Goal: Task Accomplishment & Management: Use online tool/utility

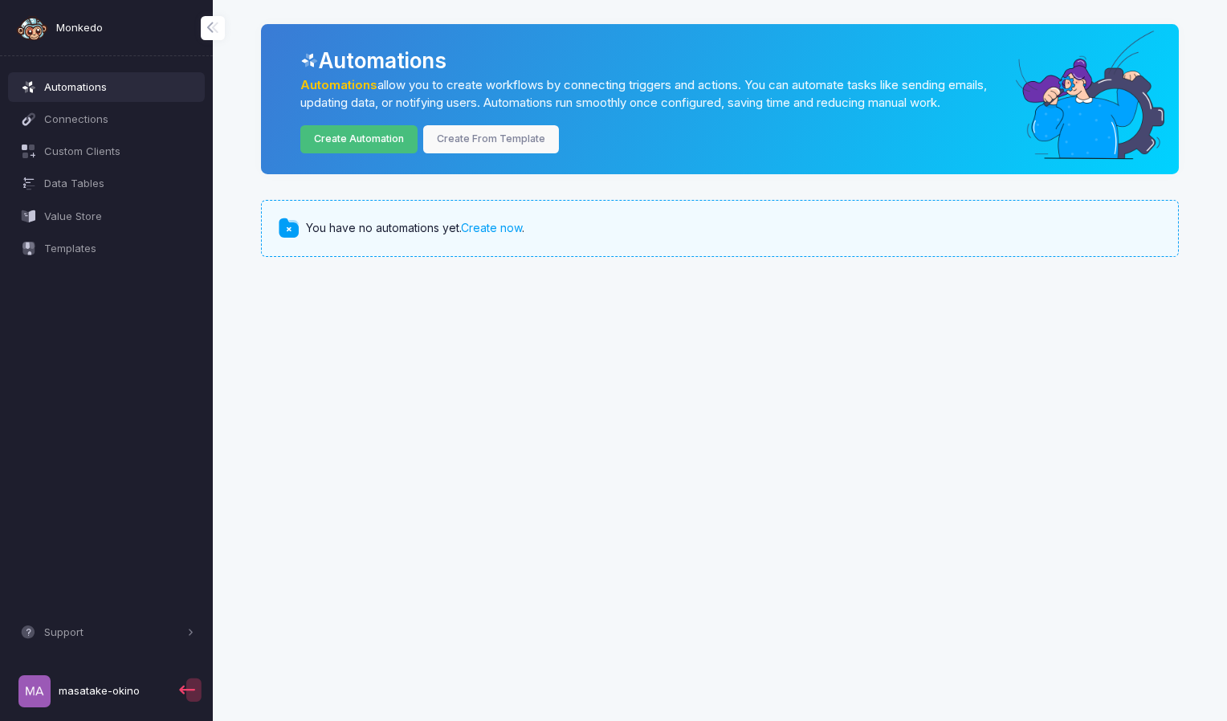
click at [359, 146] on link "Create Automation" at bounding box center [359, 139] width 118 height 28
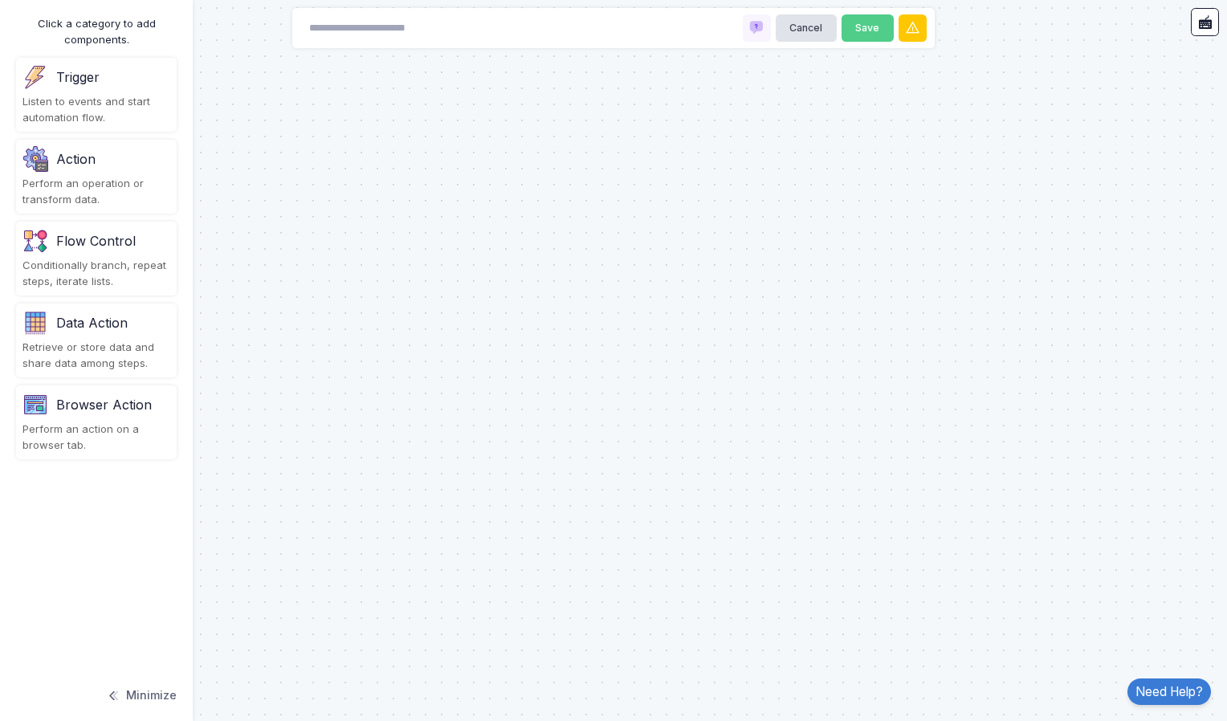
click at [118, 80] on div "Trigger" at bounding box center [96, 77] width 148 height 26
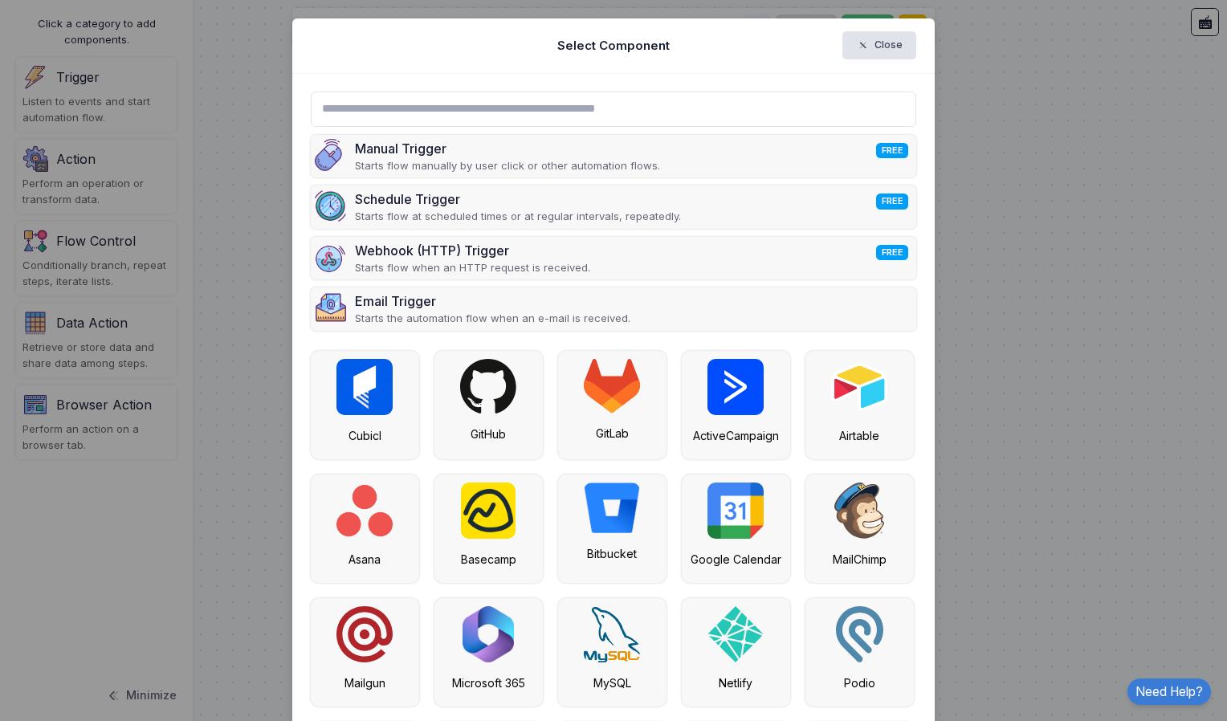
click at [501, 108] on input "text" at bounding box center [614, 109] width 606 height 35
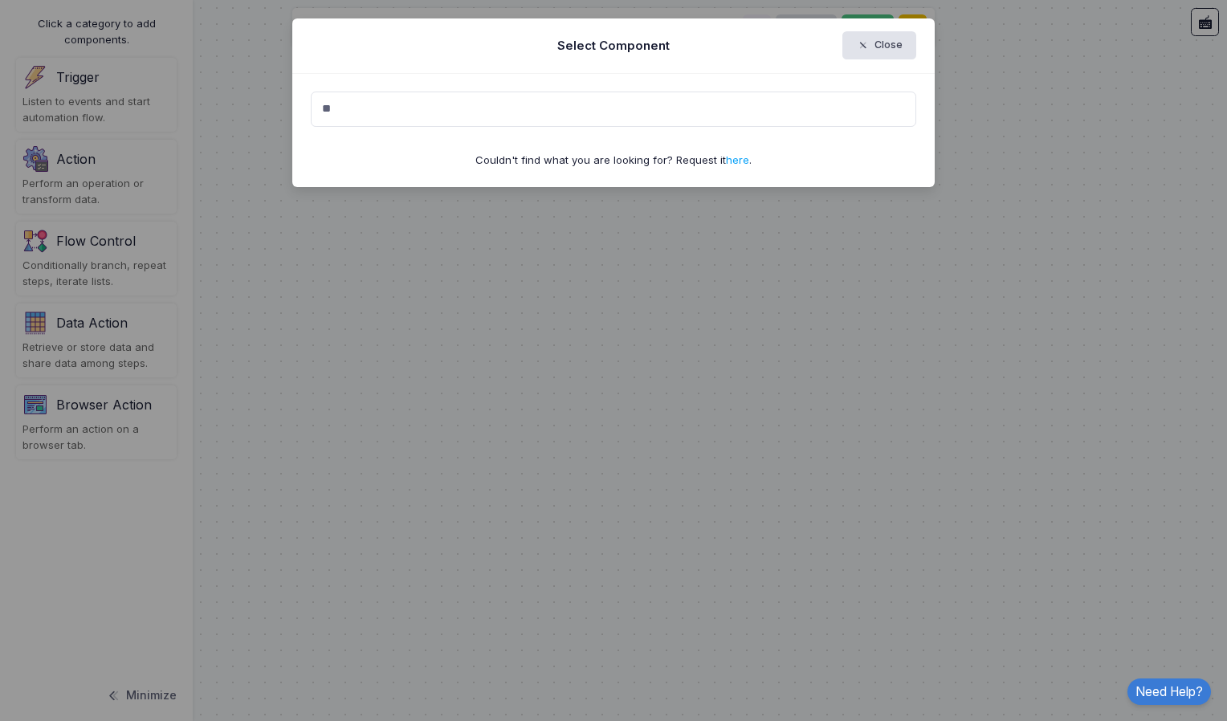
type input "*"
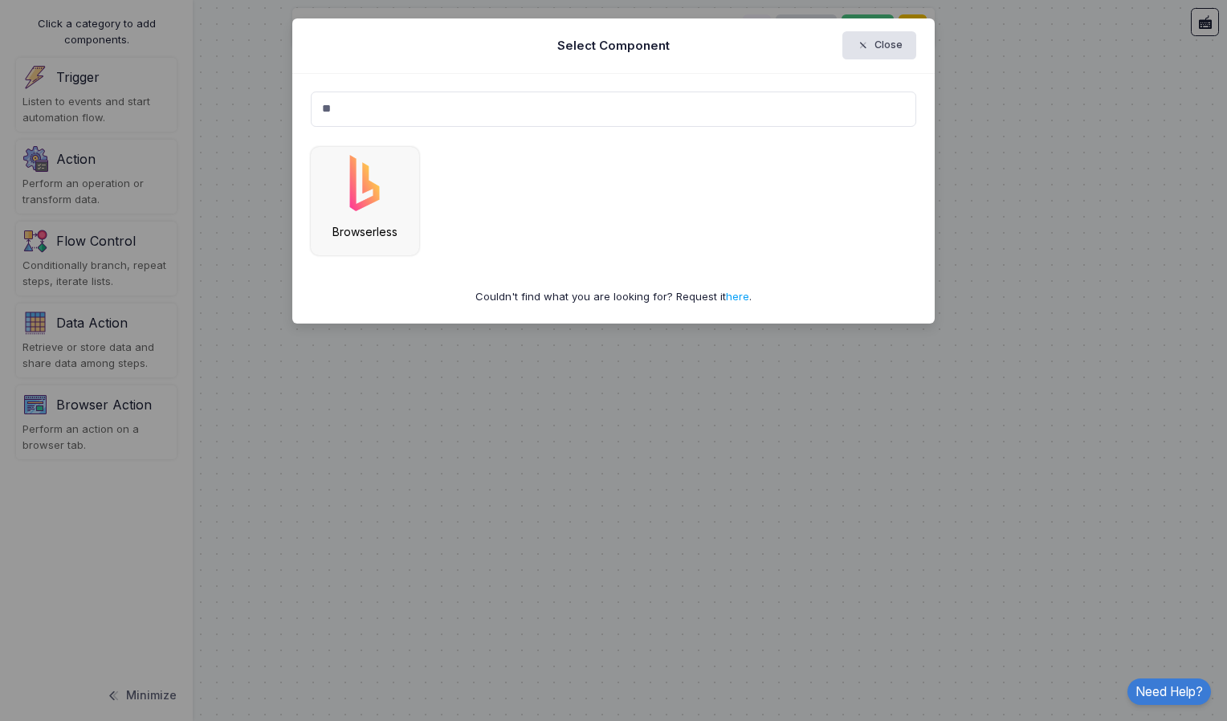
type input "*"
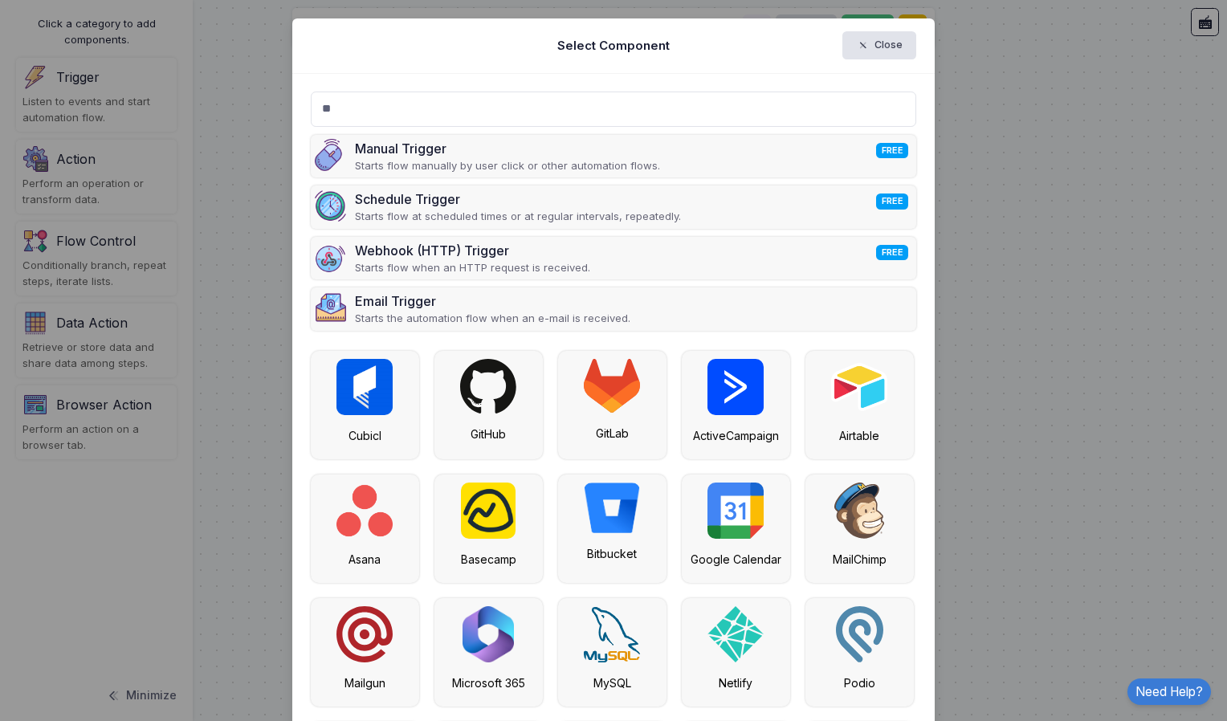
type input "*"
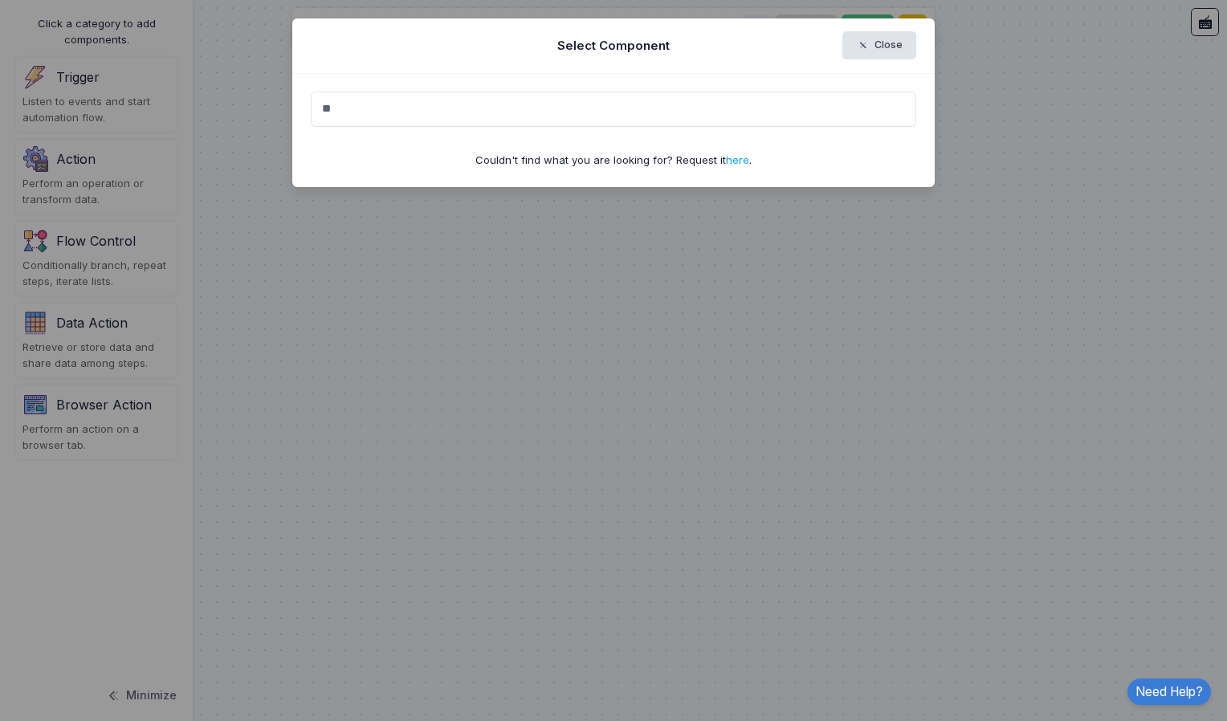
type input "*"
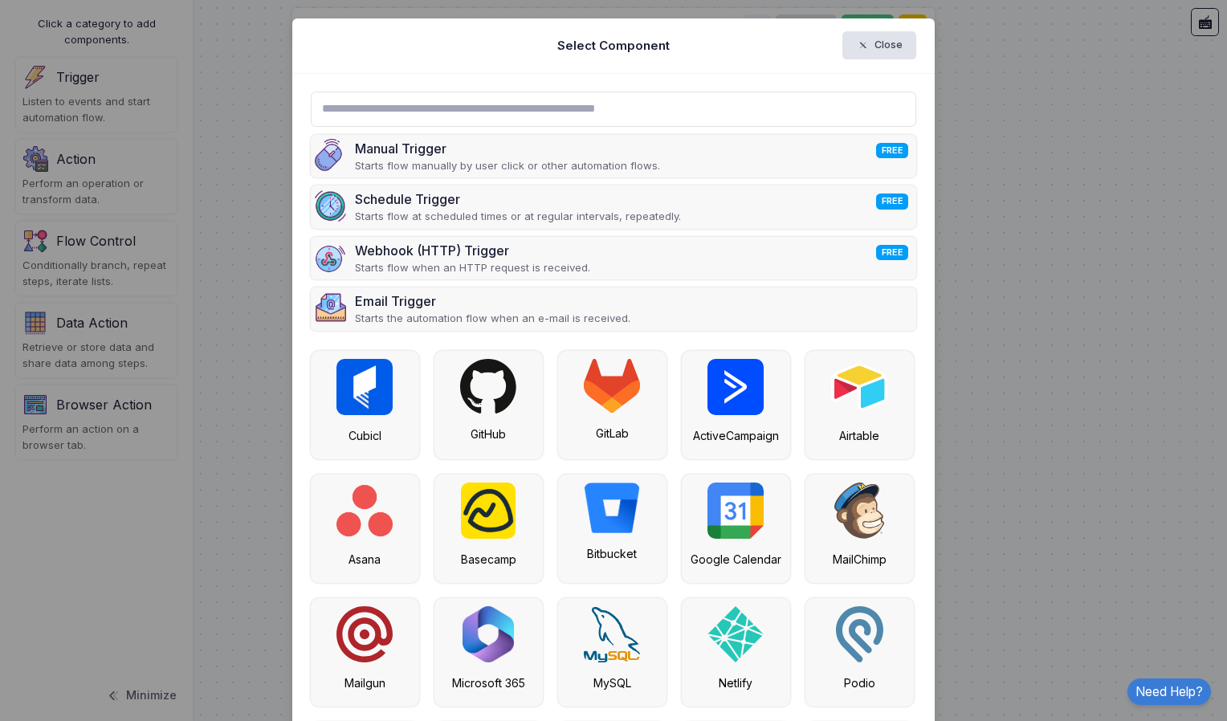
click at [481, 117] on input "text" at bounding box center [614, 109] width 606 height 35
click at [479, 111] on input "text" at bounding box center [614, 109] width 606 height 35
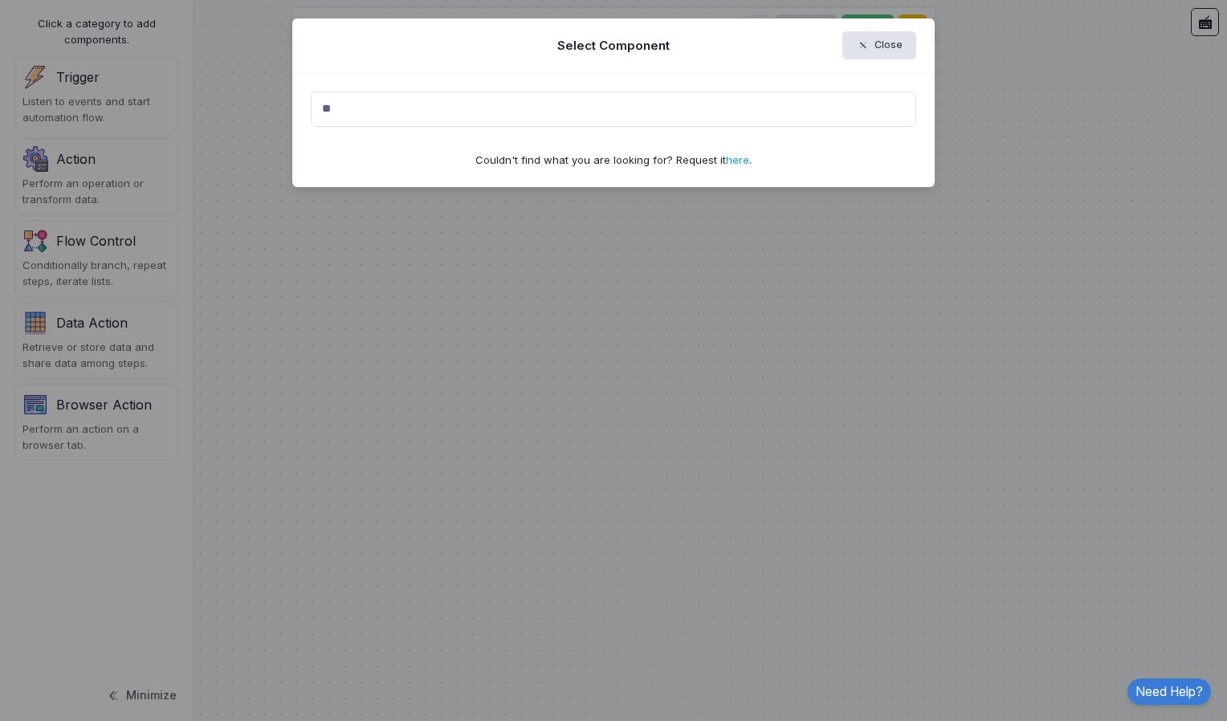
type input "*"
type input "*********"
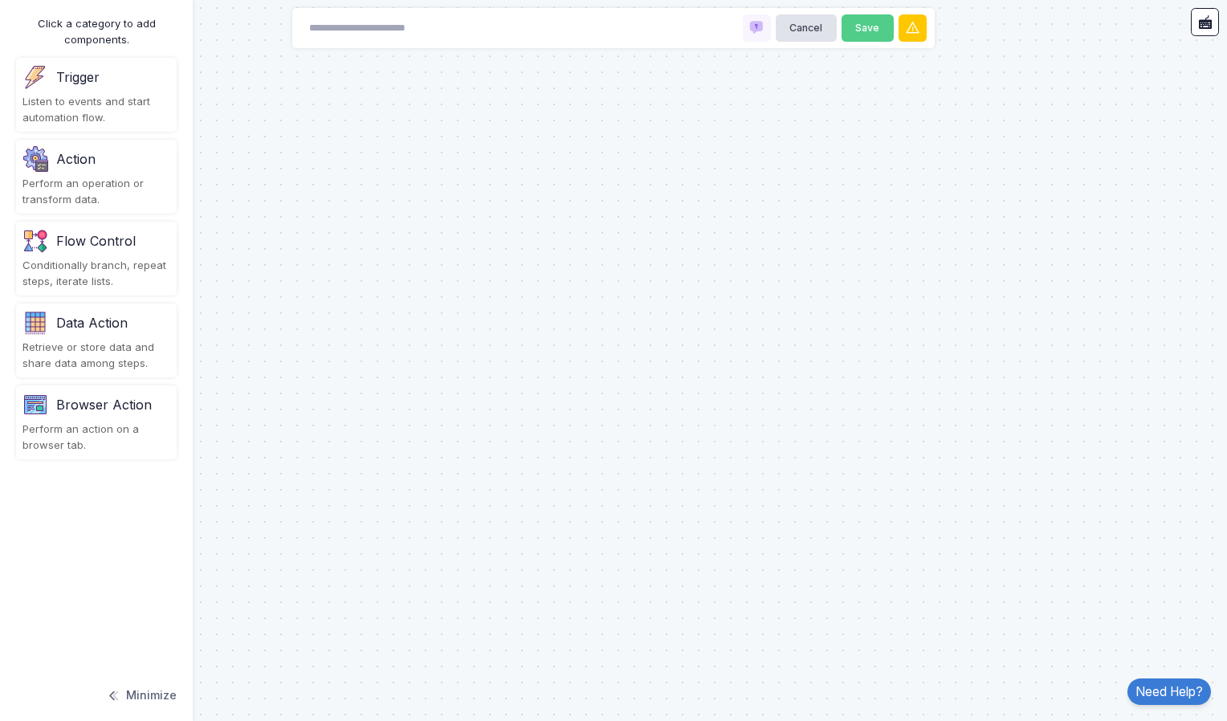
click at [459, 13] on div "Cancel Save" at bounding box center [613, 28] width 642 height 40
click at [455, 27] on input at bounding box center [380, 28] width 161 height 28
type input "****"
click at [106, 62] on div "Trigger Listen to events and start automation flow." at bounding box center [96, 95] width 161 height 74
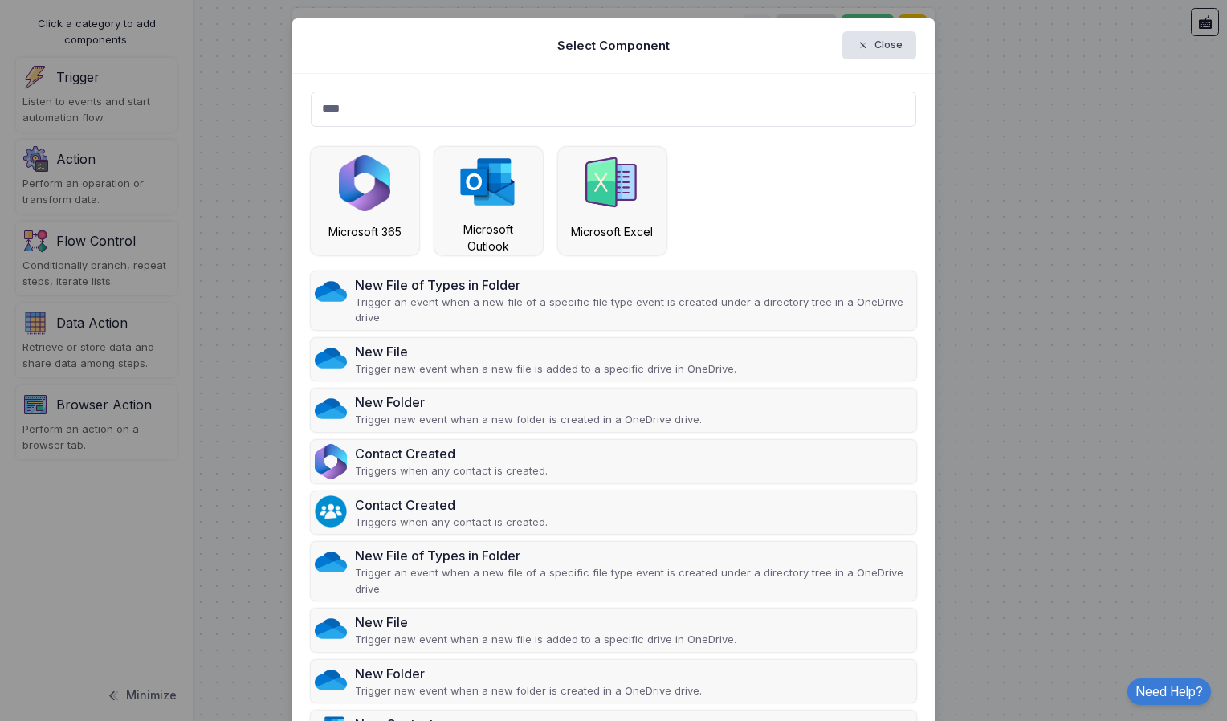
type input "***"
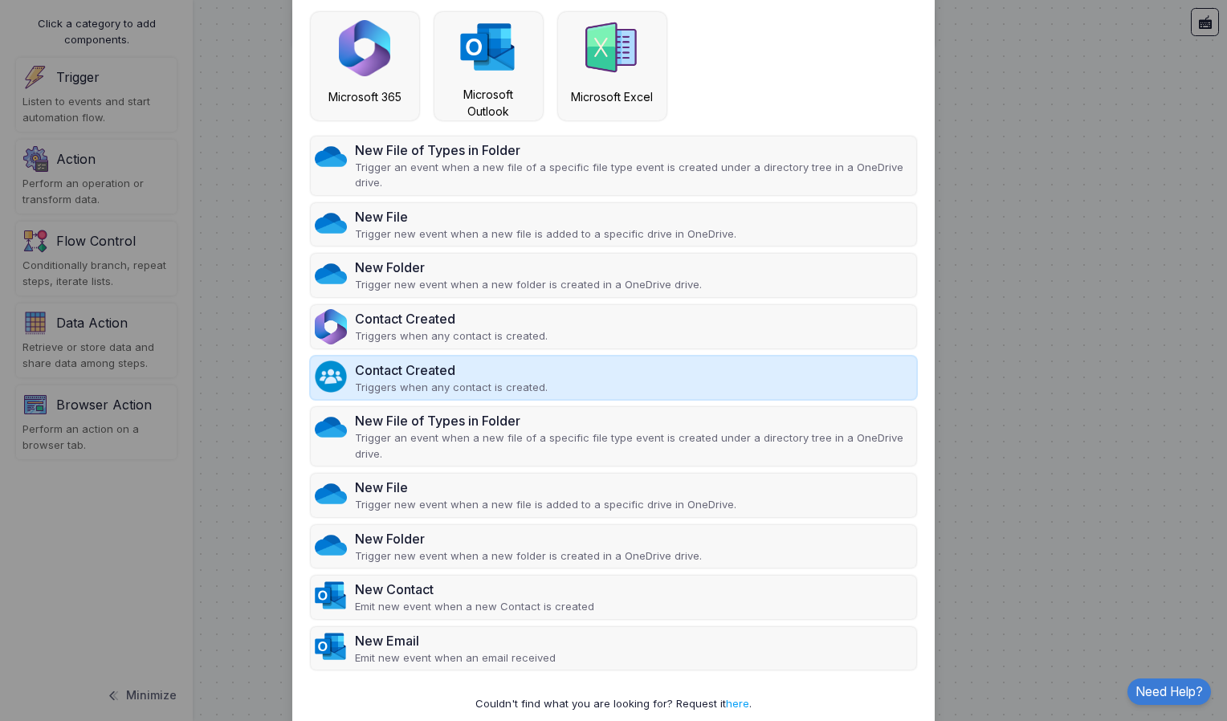
scroll to position [161, 0]
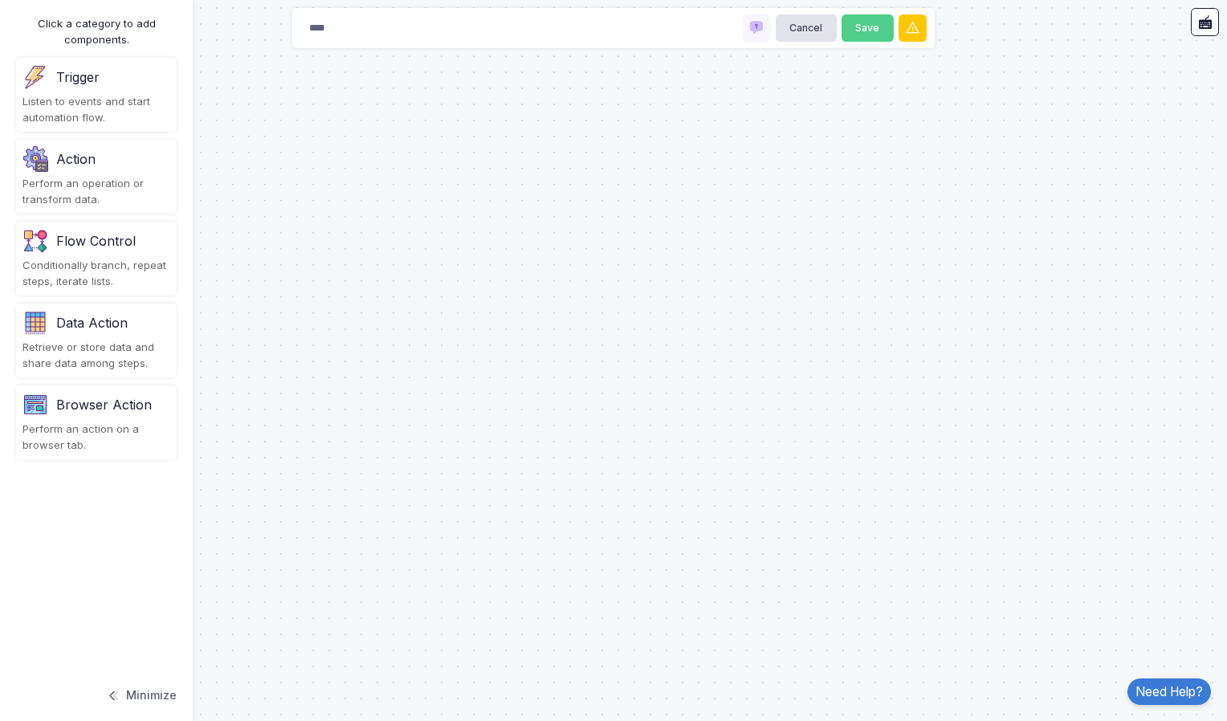
click at [143, 406] on div "Browser Action" at bounding box center [104, 404] width 96 height 19
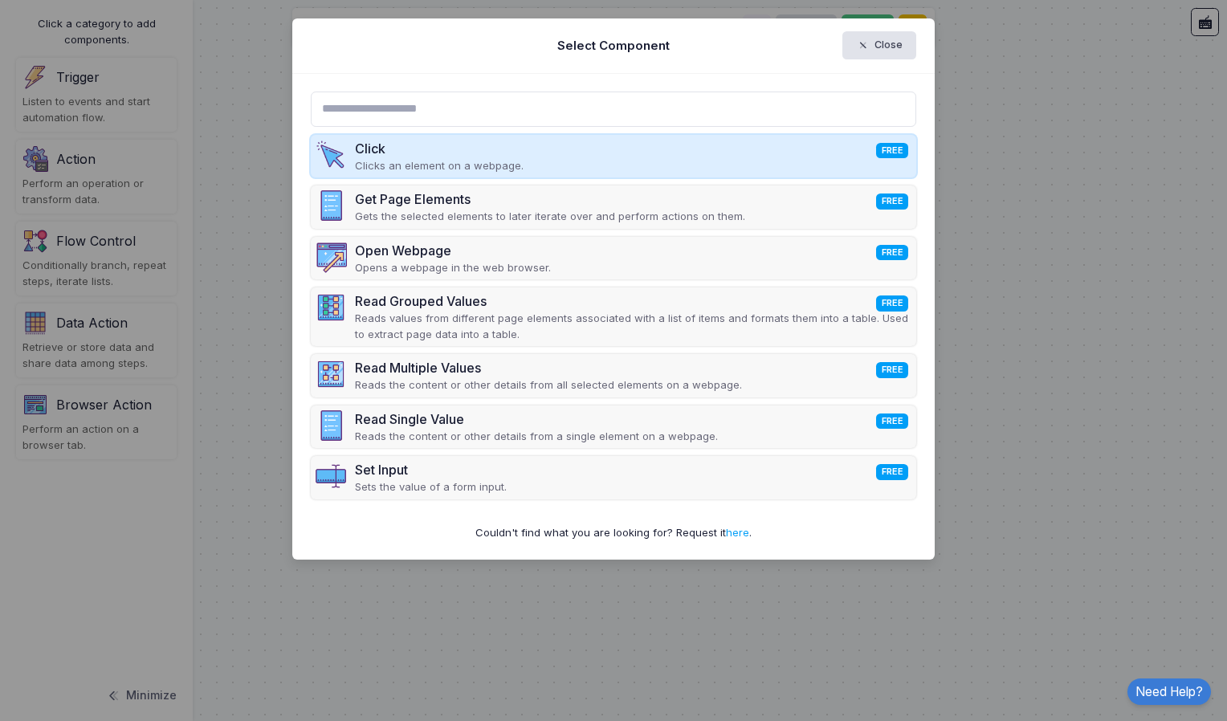
click at [838, 149] on div "Click FREE Clicks an element on a webpage." at bounding box center [614, 156] width 606 height 43
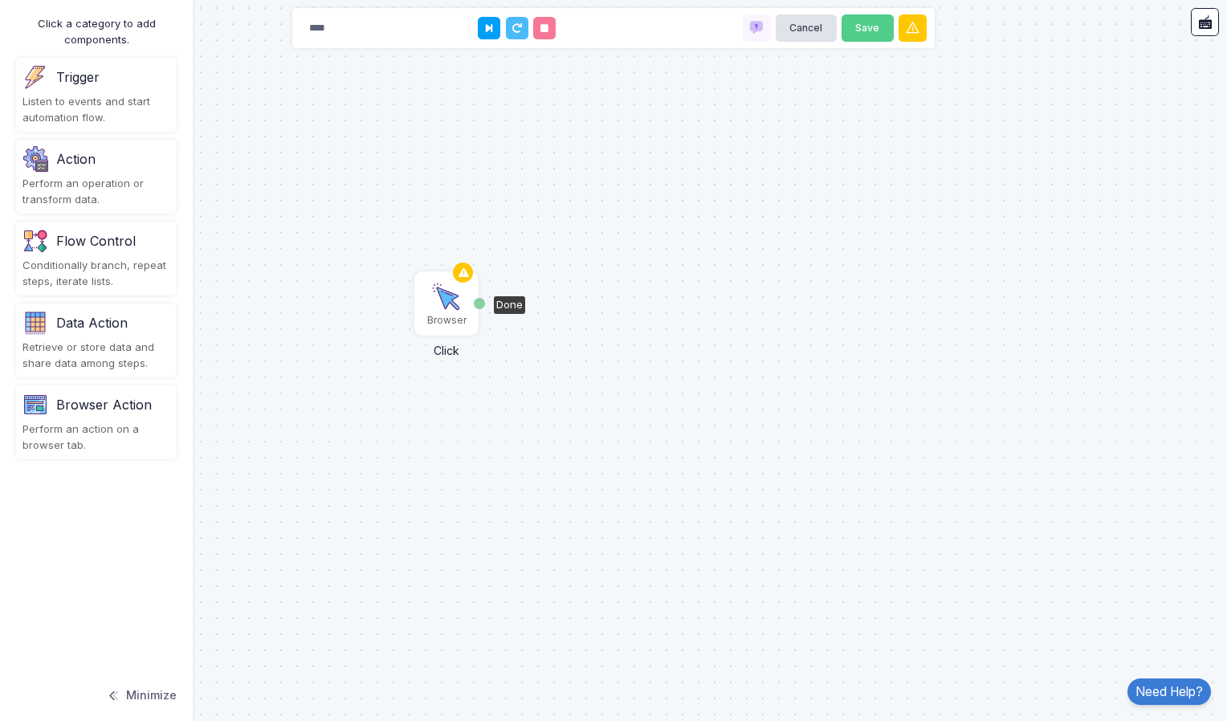
click at [446, 304] on img at bounding box center [446, 297] width 32 height 32
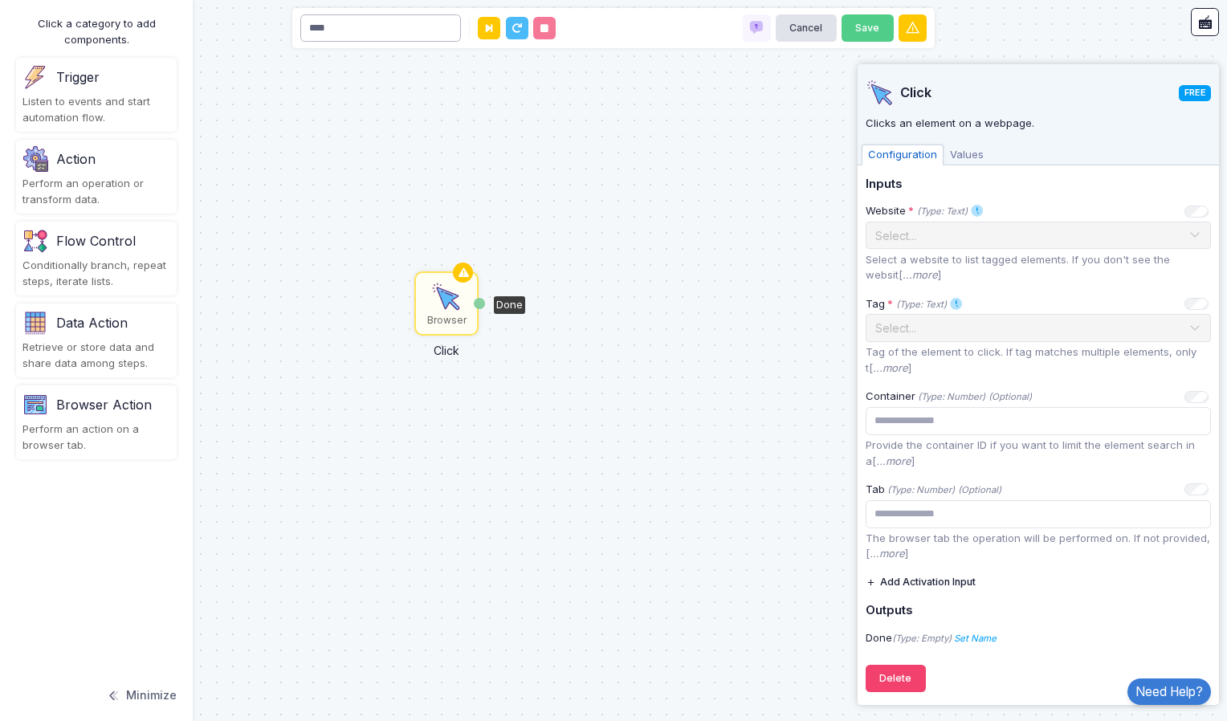
click at [336, 37] on input "****" at bounding box center [380, 28] width 161 height 28
type input "*"
paste input "**********"
type input "**********"
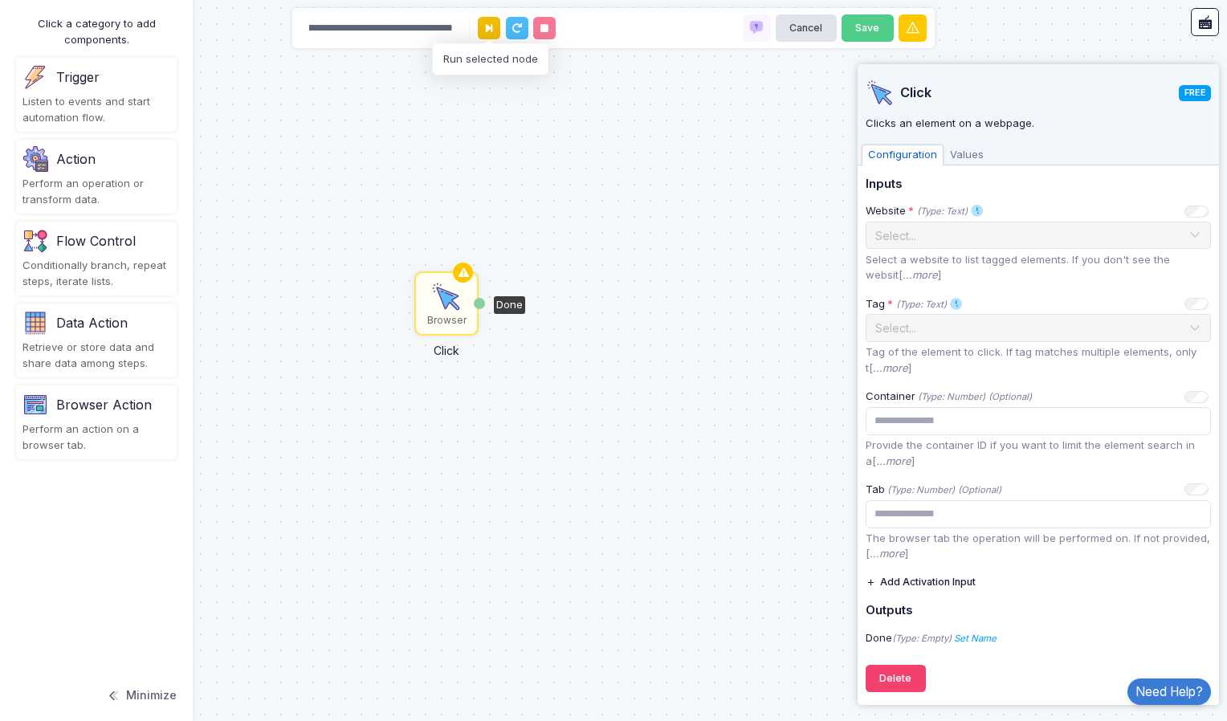
click at [490, 26] on icon at bounding box center [489, 28] width 6 height 10
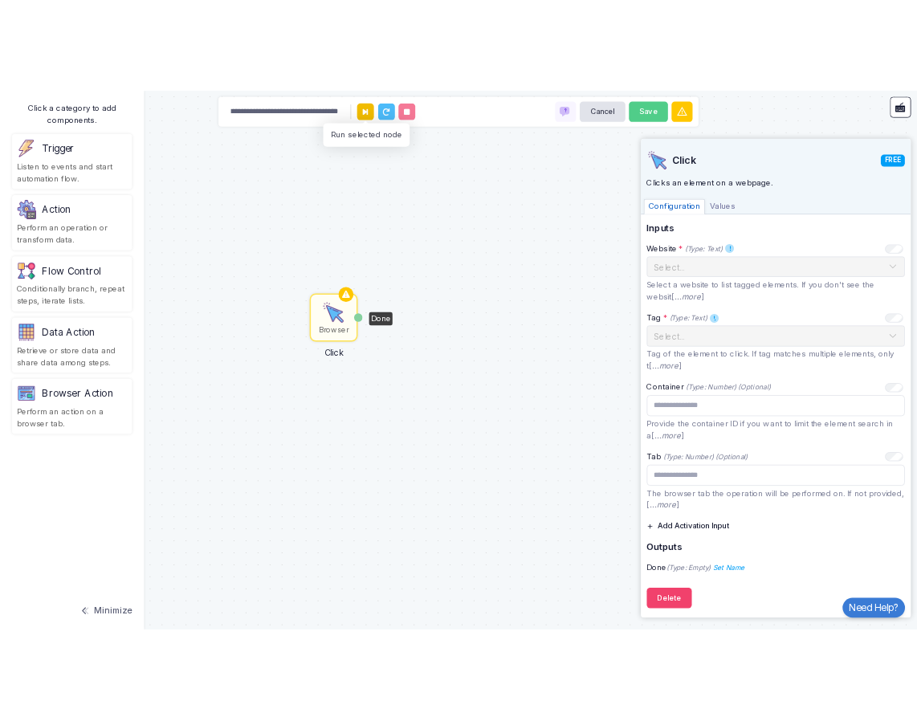
scroll to position [0, 0]
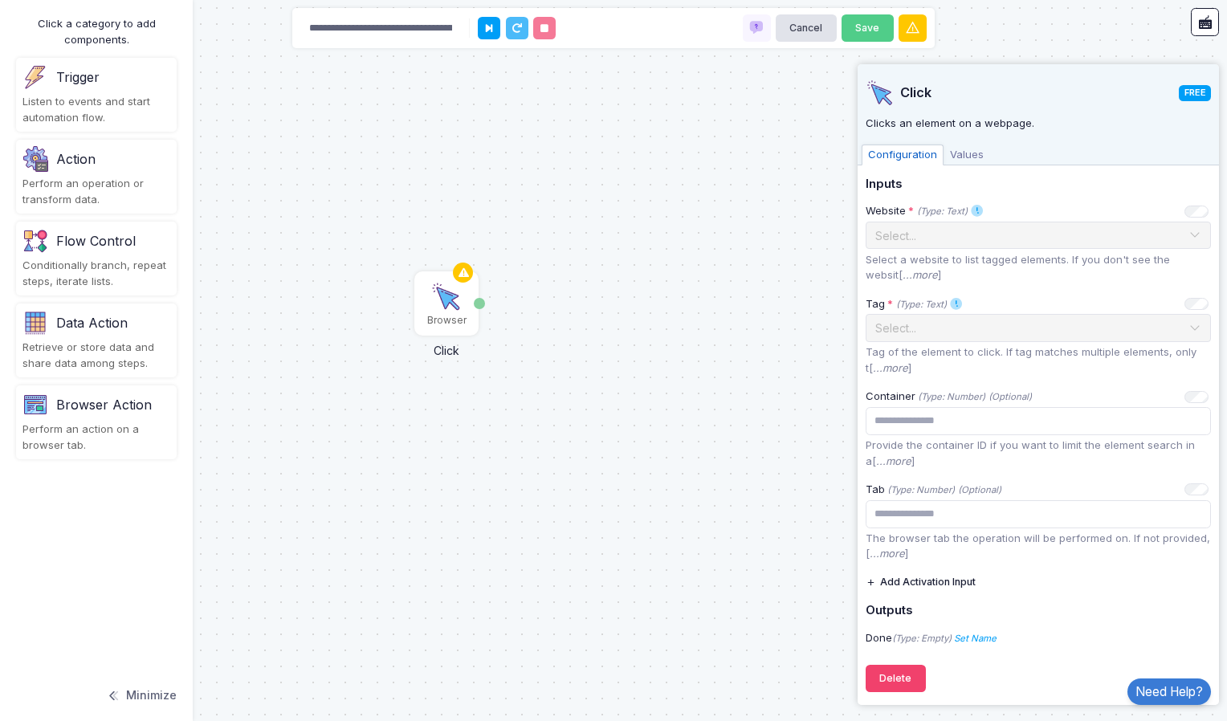
click at [603, 259] on div "Browser Click Done" at bounding box center [613, 360] width 1227 height 721
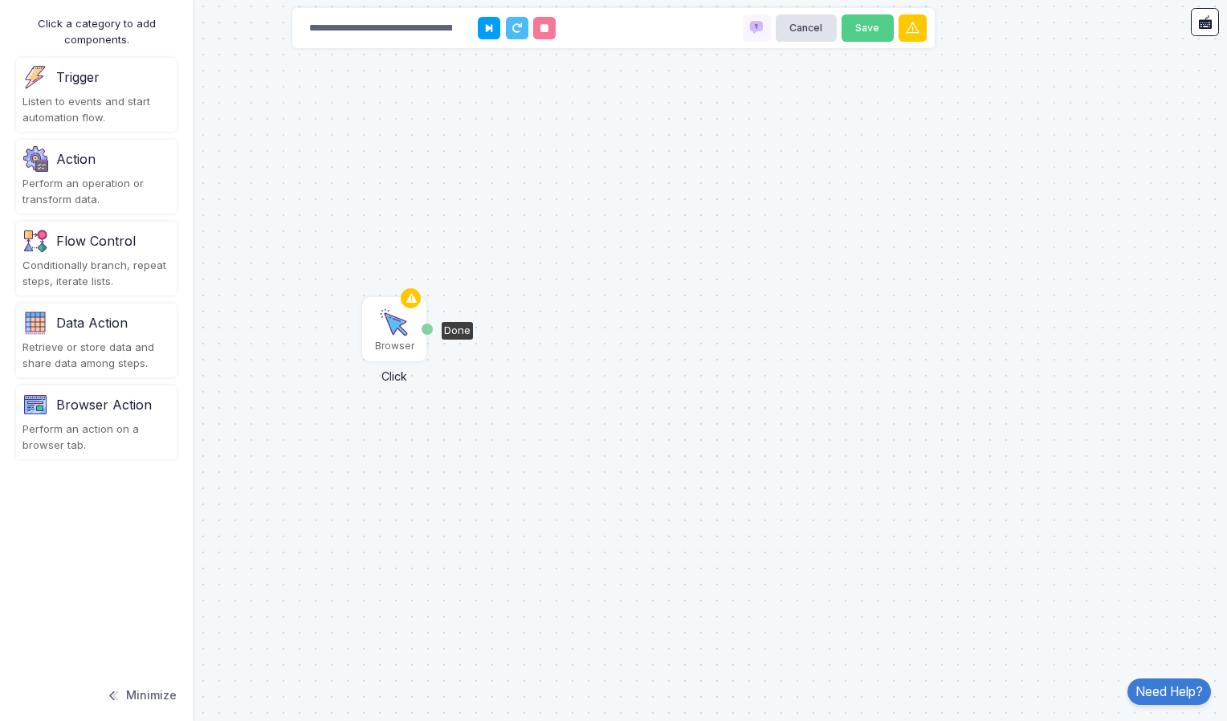
drag, startPoint x: 456, startPoint y: 297, endPoint x: 379, endPoint y: 338, distance: 87.3
click at [379, 338] on img at bounding box center [394, 323] width 32 height 32
click at [398, 313] on icon at bounding box center [388, 312] width 19 height 22
click at [394, 312] on icon at bounding box center [388, 312] width 19 height 22
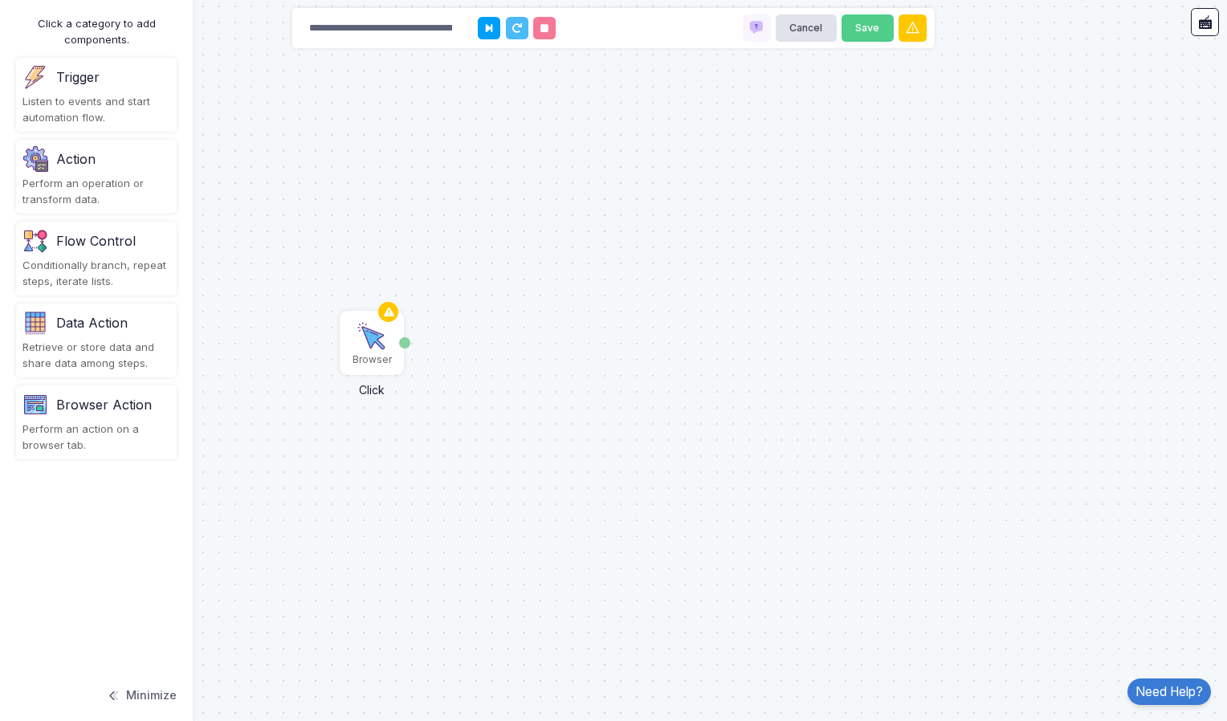
click at [148, 397] on div "Browser Action" at bounding box center [104, 404] width 96 height 19
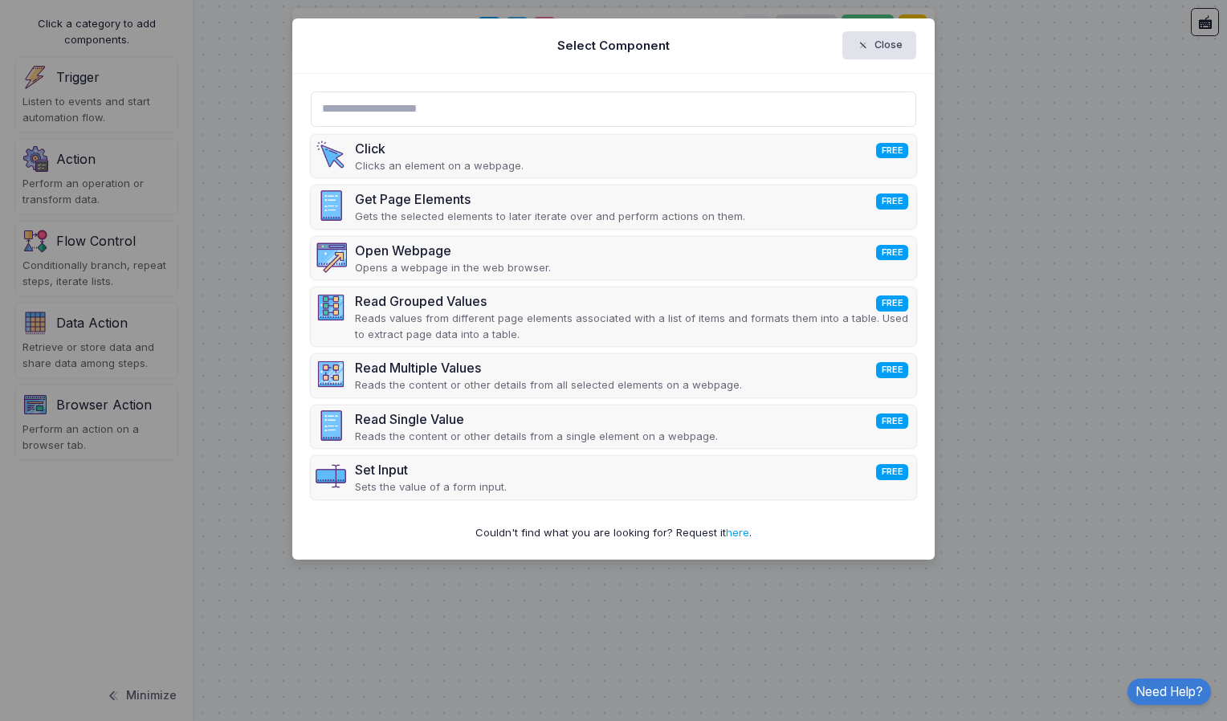
click at [524, 111] on input "text" at bounding box center [614, 109] width 606 height 35
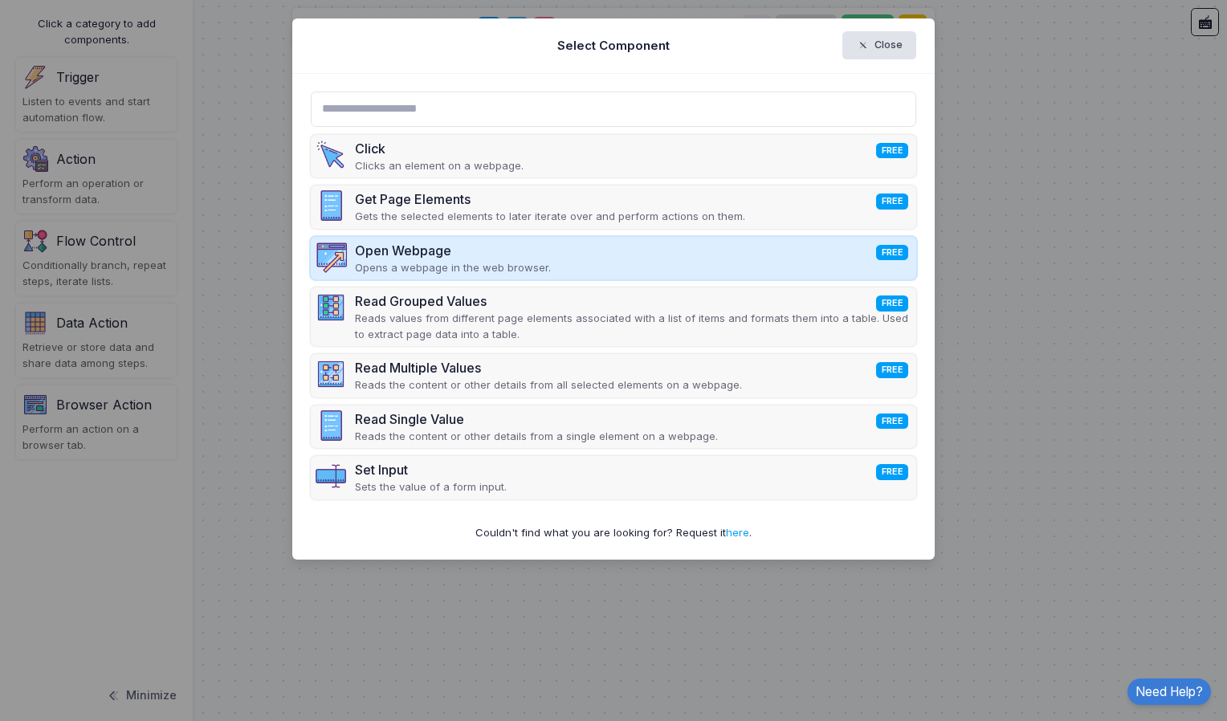
click at [540, 249] on div "Open Webpage FREE" at bounding box center [453, 250] width 196 height 19
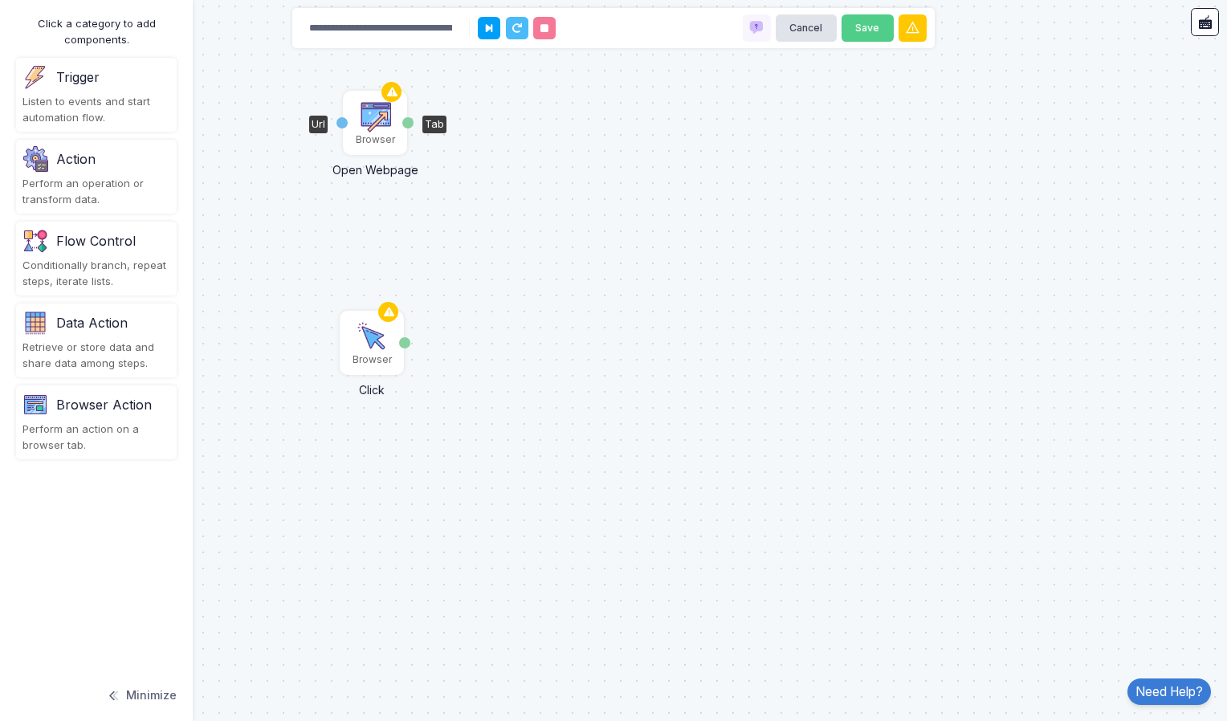
click at [375, 123] on img at bounding box center [375, 116] width 32 height 32
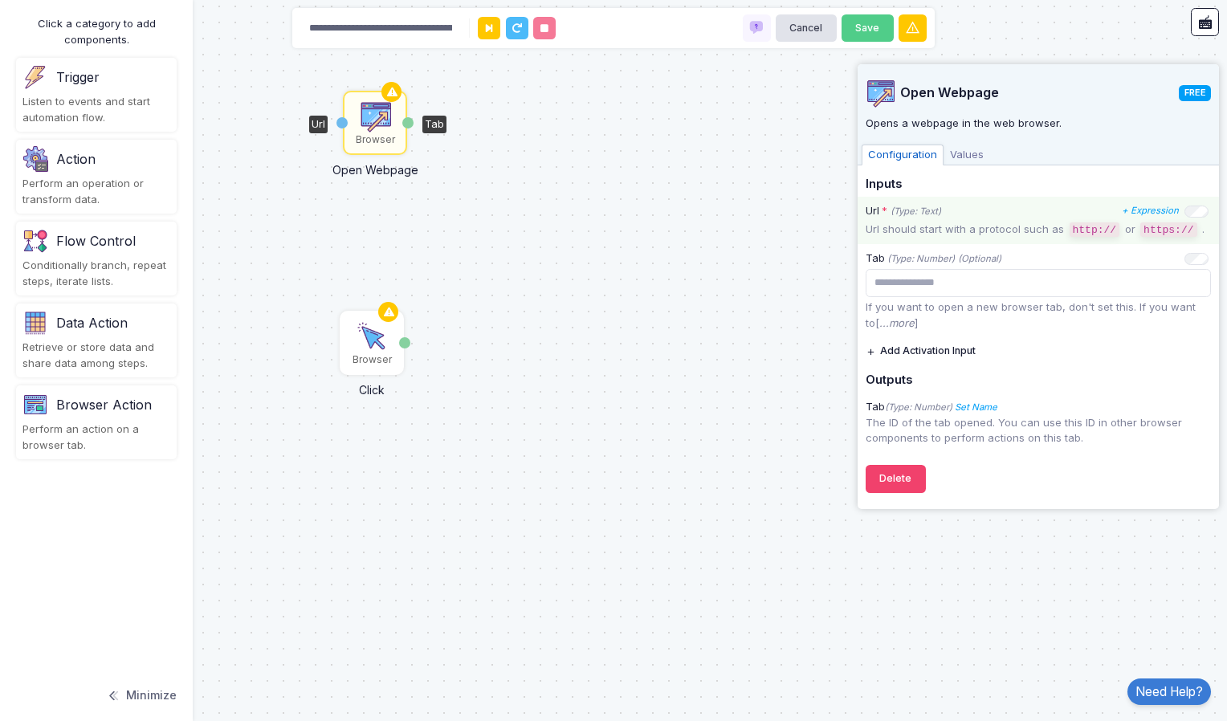
click at [997, 220] on div "Url * (Type: Text) + Expression Url should start with a protocol such as http:/…" at bounding box center [1038, 220] width 361 height 47
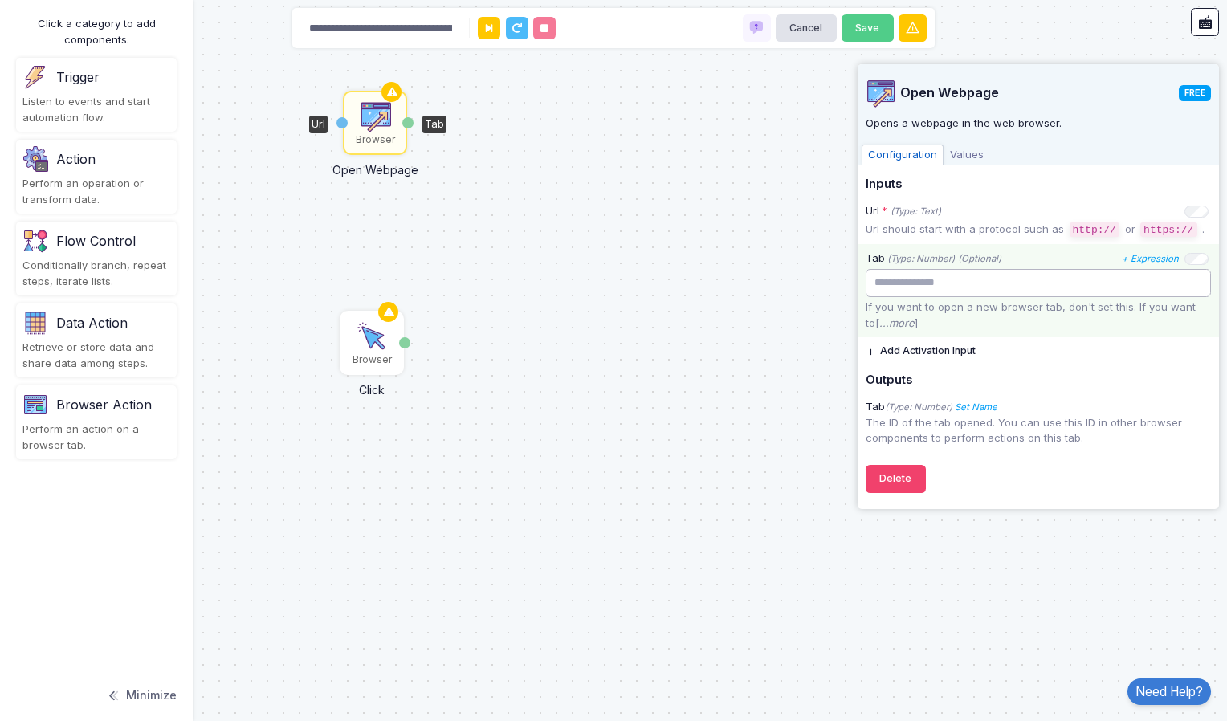
click at [944, 287] on input "number" at bounding box center [1038, 283] width 345 height 28
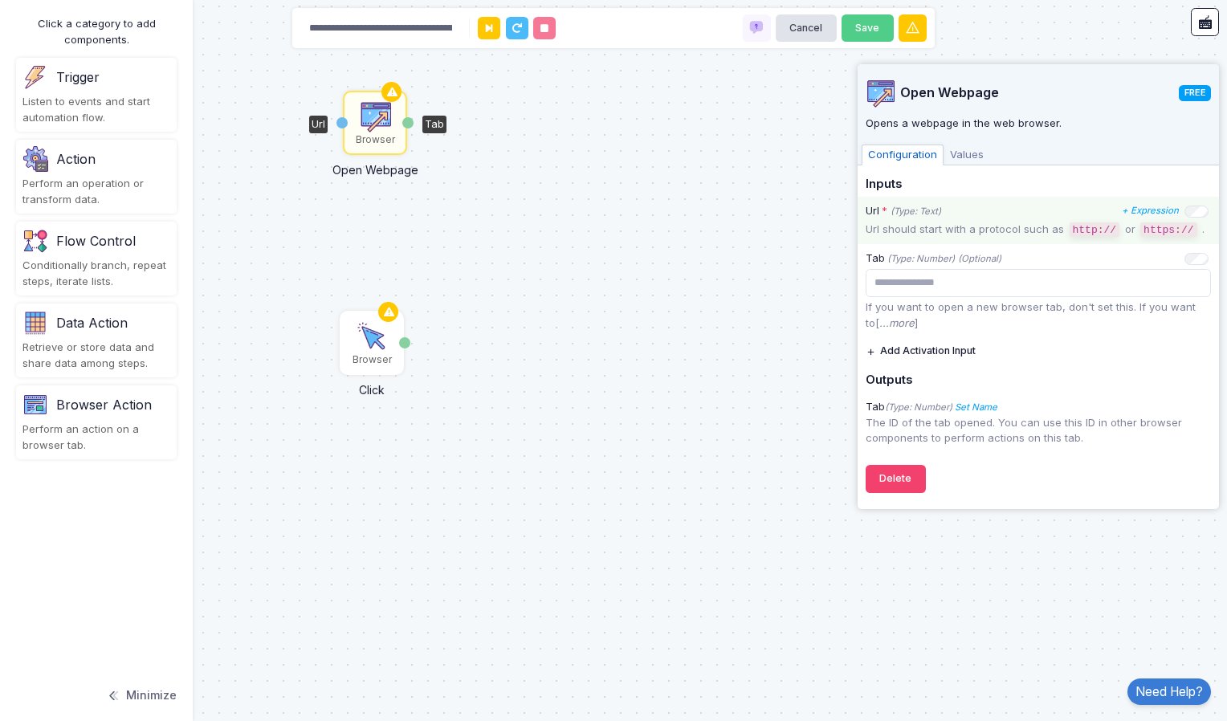
click at [948, 222] on p "Url should start with a protocol such as http:// or https:// ." at bounding box center [1038, 230] width 345 height 17
click at [957, 226] on p "Url should start with a protocol such as http:// or https:// ." at bounding box center [1038, 230] width 345 height 17
click at [952, 235] on p "Url should start with a protocol such as http:// or https:// ." at bounding box center [1038, 230] width 345 height 17
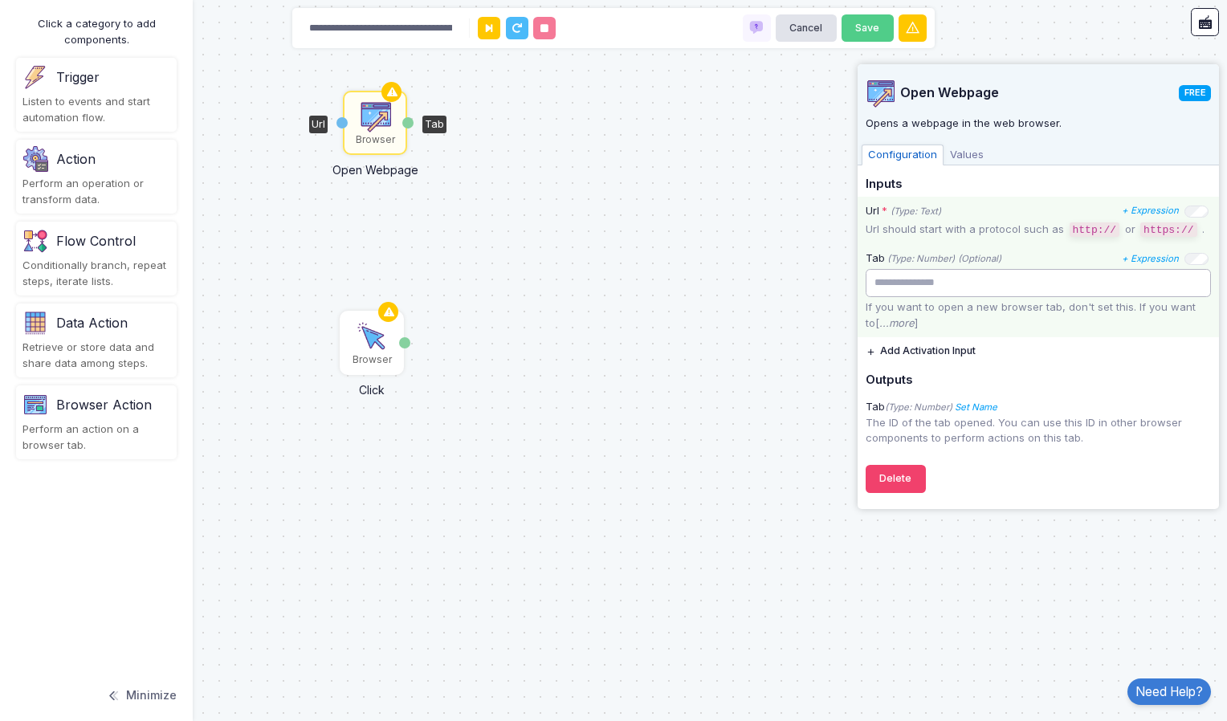
click at [934, 287] on input "number" at bounding box center [1038, 283] width 345 height 28
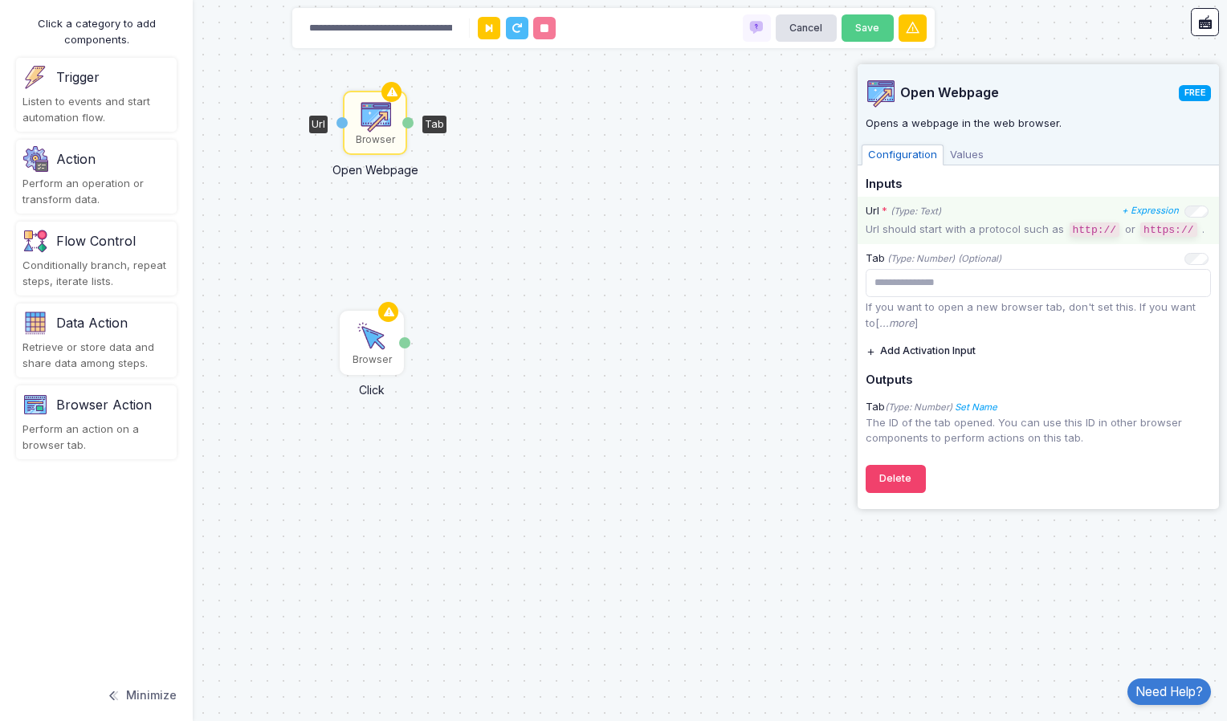
click at [907, 204] on div "Url * (Type: Text)" at bounding box center [903, 211] width 75 height 16
click at [911, 212] on icon "(Type: Text)" at bounding box center [916, 211] width 51 height 11
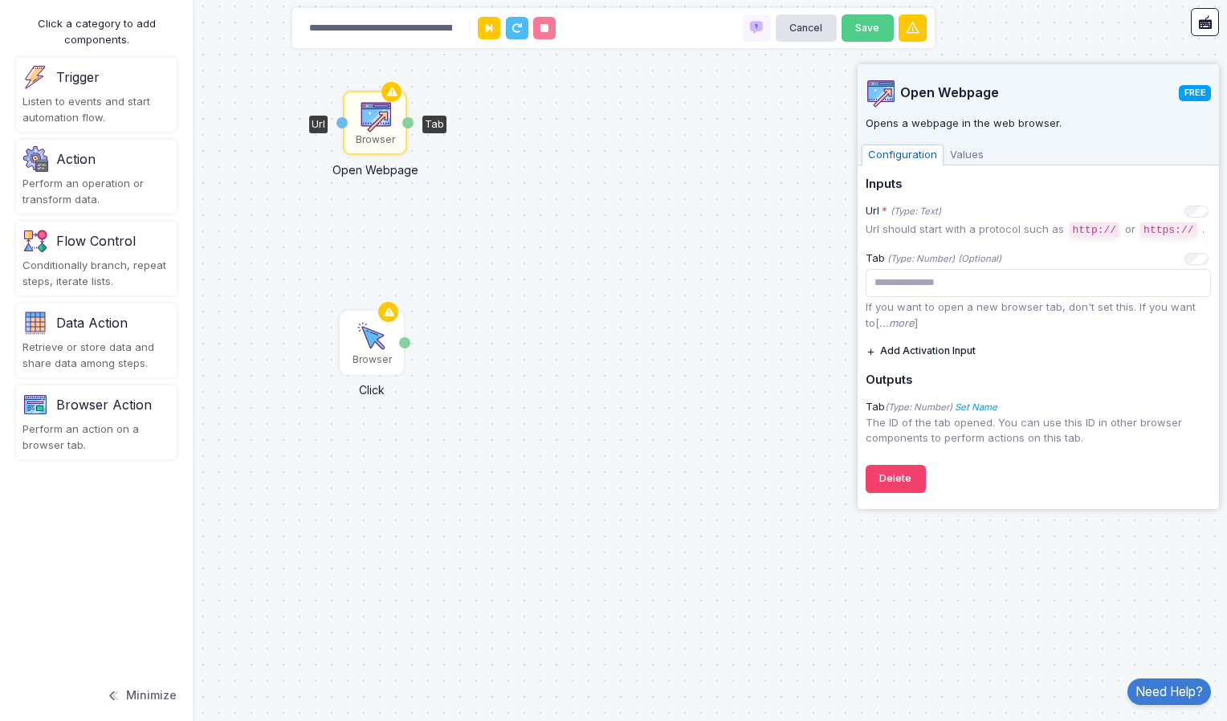
click at [1089, 222] on code "http://" at bounding box center [1095, 229] width 51 height 14
click at [1024, 227] on p "Url should start with a protocol such as http:// or https:// ." at bounding box center [1038, 230] width 345 height 17
click at [1022, 227] on p "Url should start with a protocol such as http:// or https:// ." at bounding box center [1038, 230] width 345 height 17
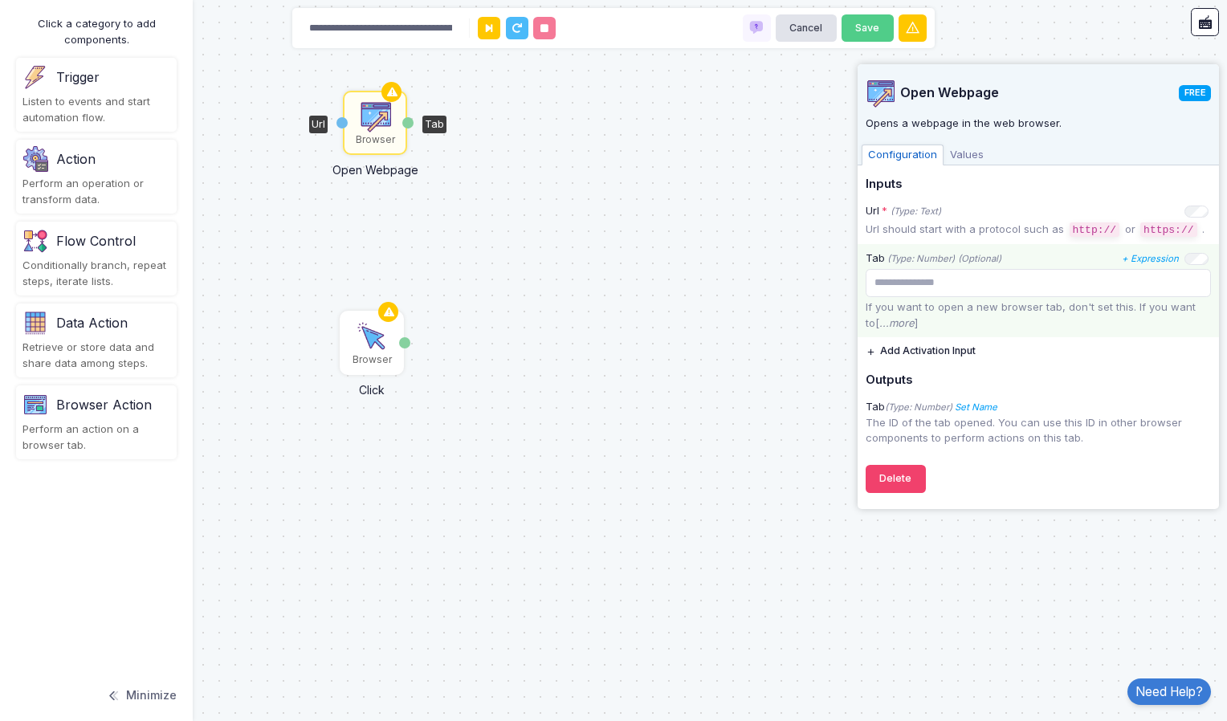
drag, startPoint x: 932, startPoint y: 261, endPoint x: 927, endPoint y: 269, distance: 9.4
click at [932, 262] on icon "(Type: Number)" at bounding box center [920, 258] width 67 height 11
click at [922, 275] on input "number" at bounding box center [1038, 283] width 345 height 28
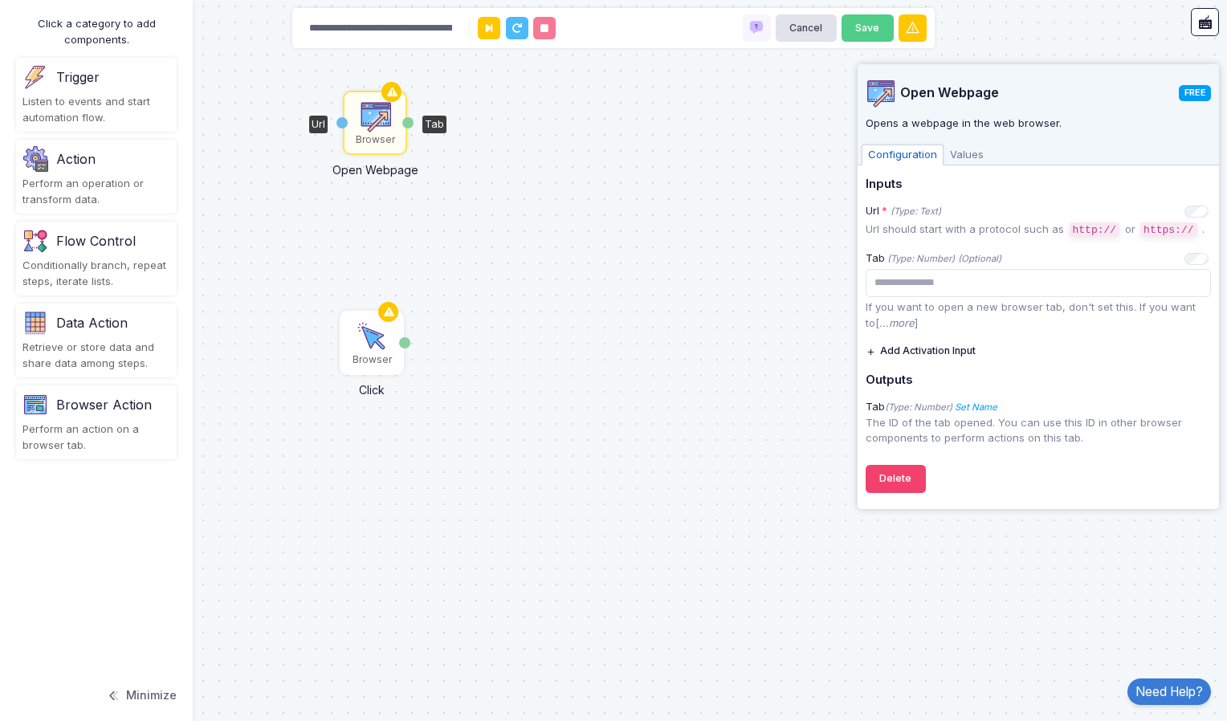
click at [958, 146] on span "Values" at bounding box center [967, 155] width 47 height 21
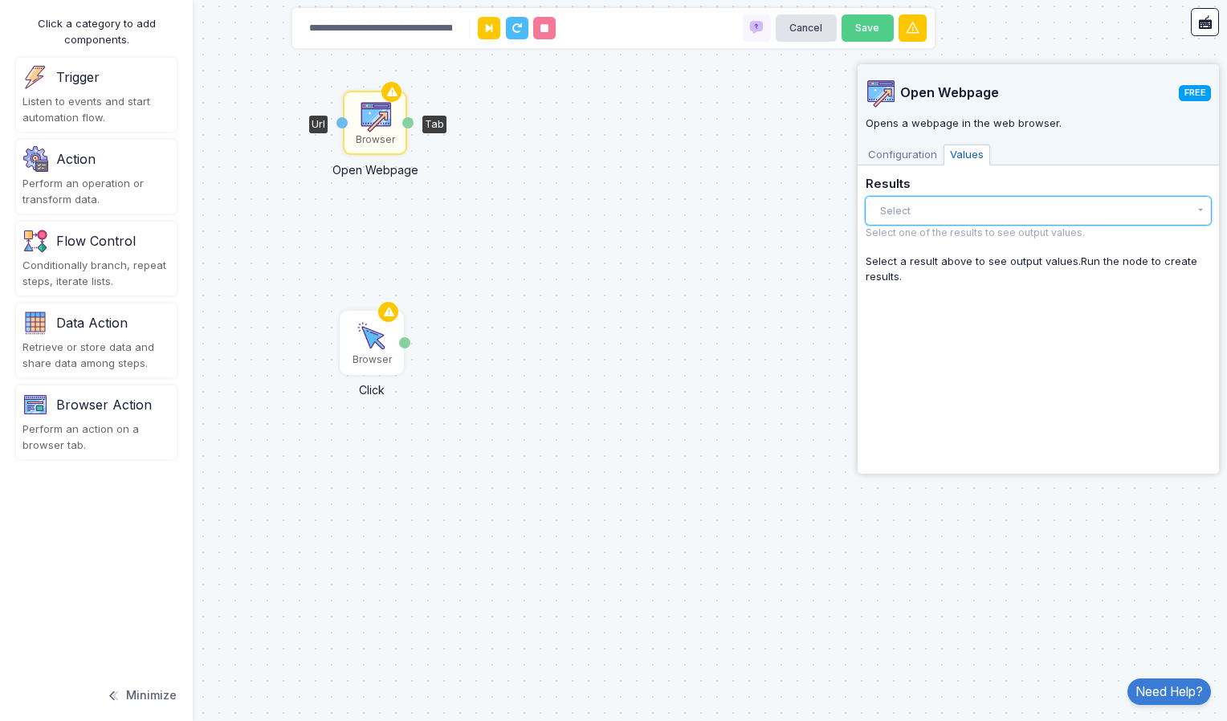
click at [911, 210] on button "Select" at bounding box center [1038, 211] width 345 height 28
click at [905, 151] on span "Configuration" at bounding box center [903, 155] width 82 height 21
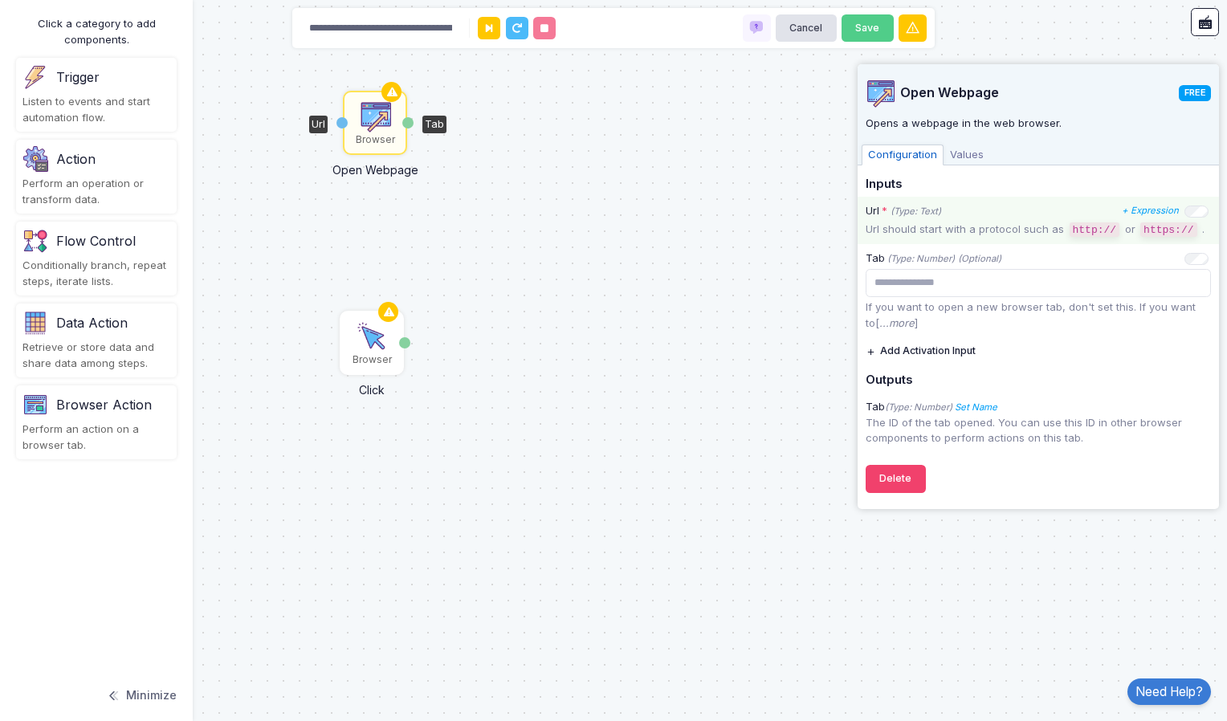
click at [928, 214] on icon "(Type: Text)" at bounding box center [916, 211] width 51 height 11
click at [932, 220] on div "Url * (Type: Text) + Expression Url should start with a protocol such as http:/…" at bounding box center [1038, 220] width 361 height 47
click at [932, 222] on p "Url should start with a protocol such as http:// or https:// ." at bounding box center [1038, 230] width 345 height 17
drag, startPoint x: 932, startPoint y: 220, endPoint x: 918, endPoint y: 211, distance: 16.3
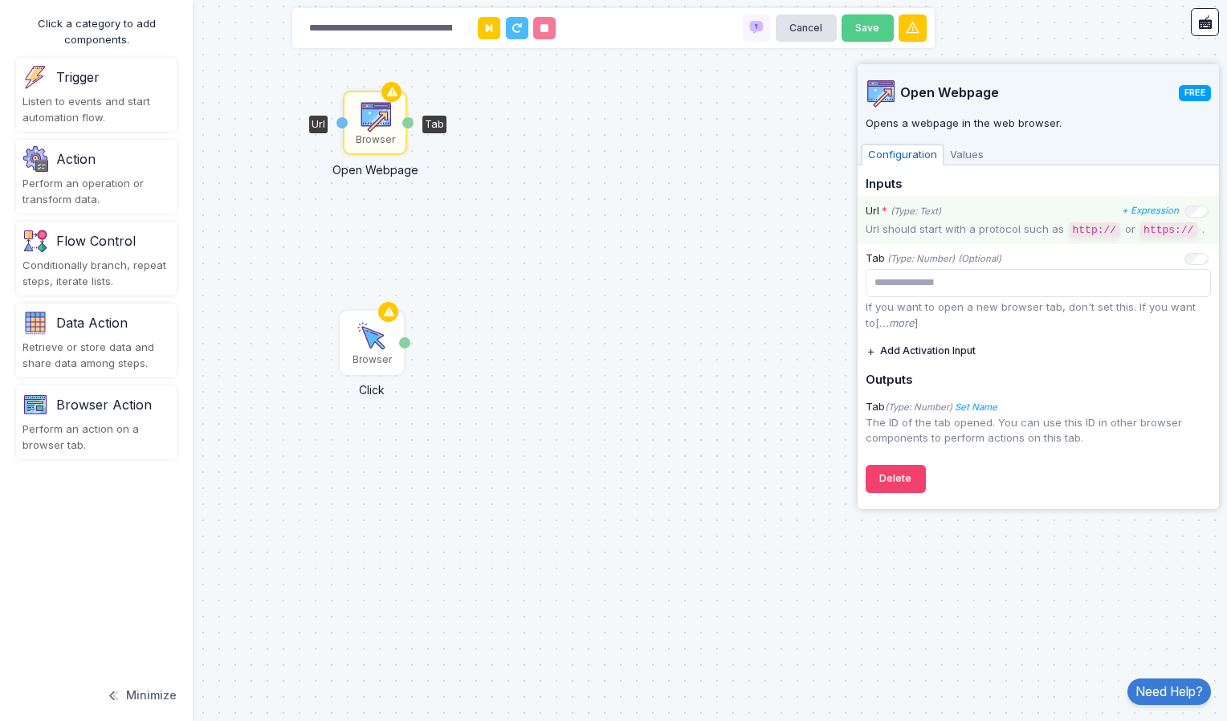
click at [918, 211] on icon "(Type: Text)" at bounding box center [916, 211] width 51 height 11
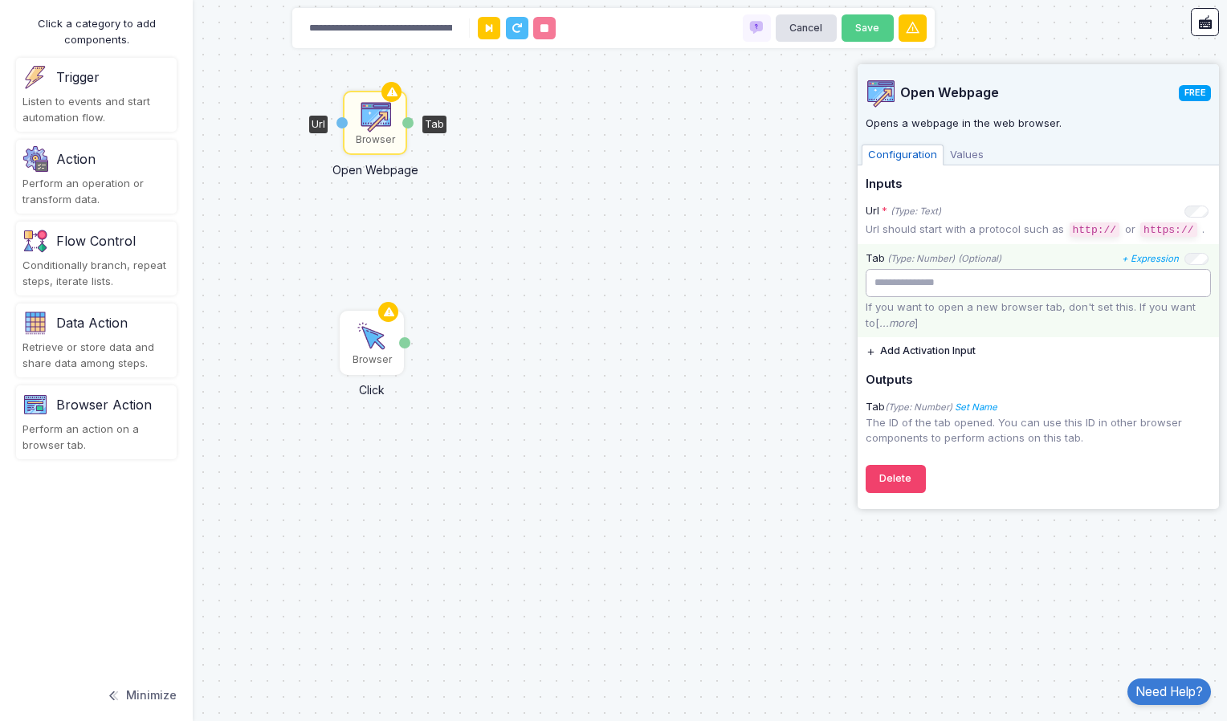
click at [919, 287] on input "number" at bounding box center [1038, 283] width 345 height 28
paste input "*"
type input "**"
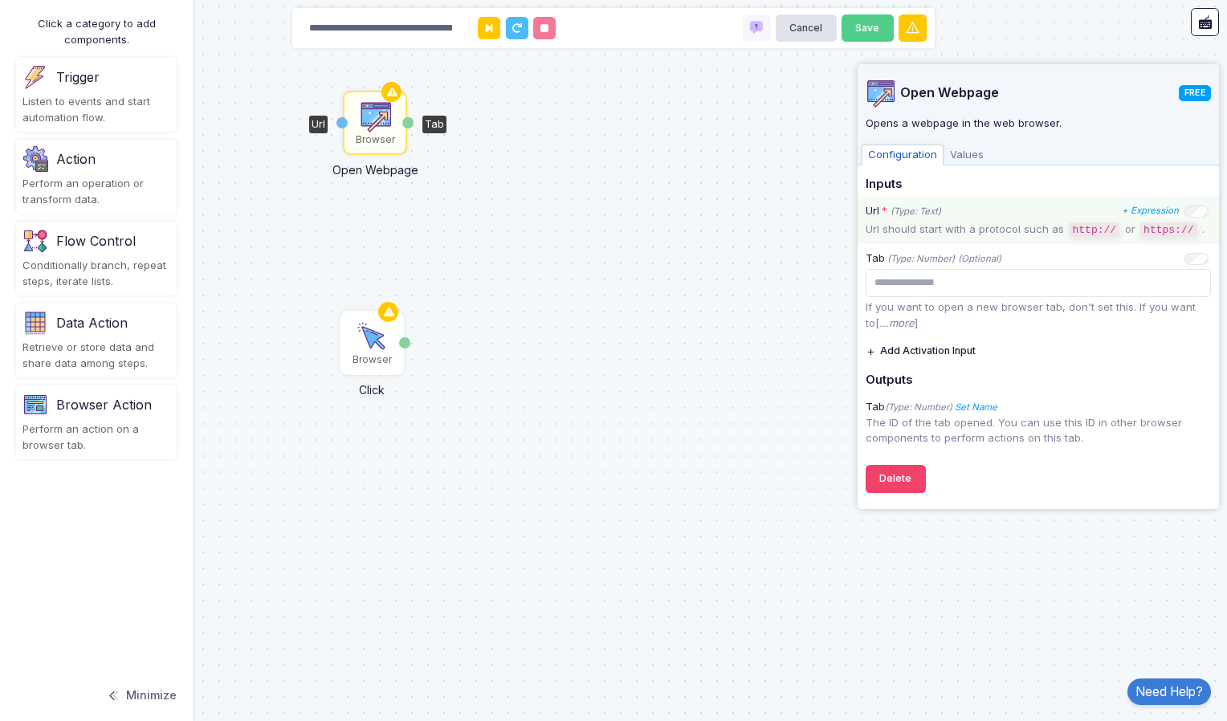
click at [922, 204] on div "Url * (Type: Text)" at bounding box center [903, 211] width 75 height 16
click at [895, 210] on icon "(Type: Text)" at bounding box center [916, 211] width 51 height 11
drag, startPoint x: 895, startPoint y: 210, endPoint x: 908, endPoint y: 211, distance: 12.9
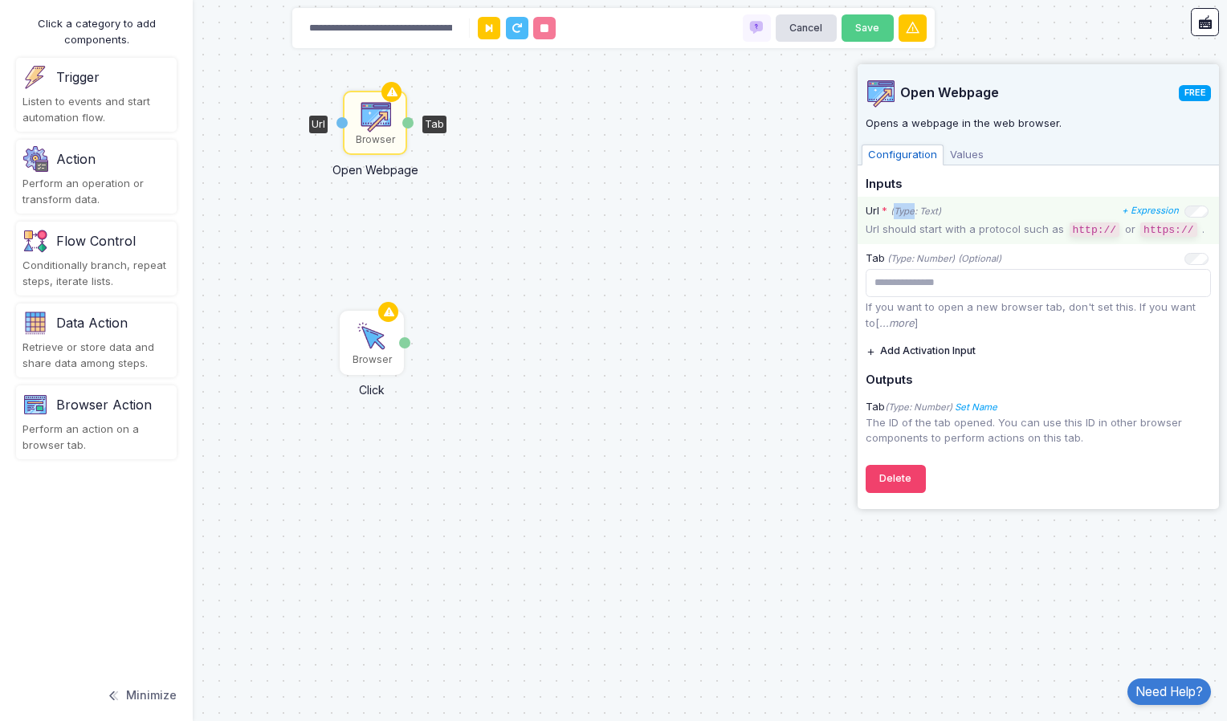
click at [911, 211] on icon "(Type: Text)" at bounding box center [916, 211] width 51 height 11
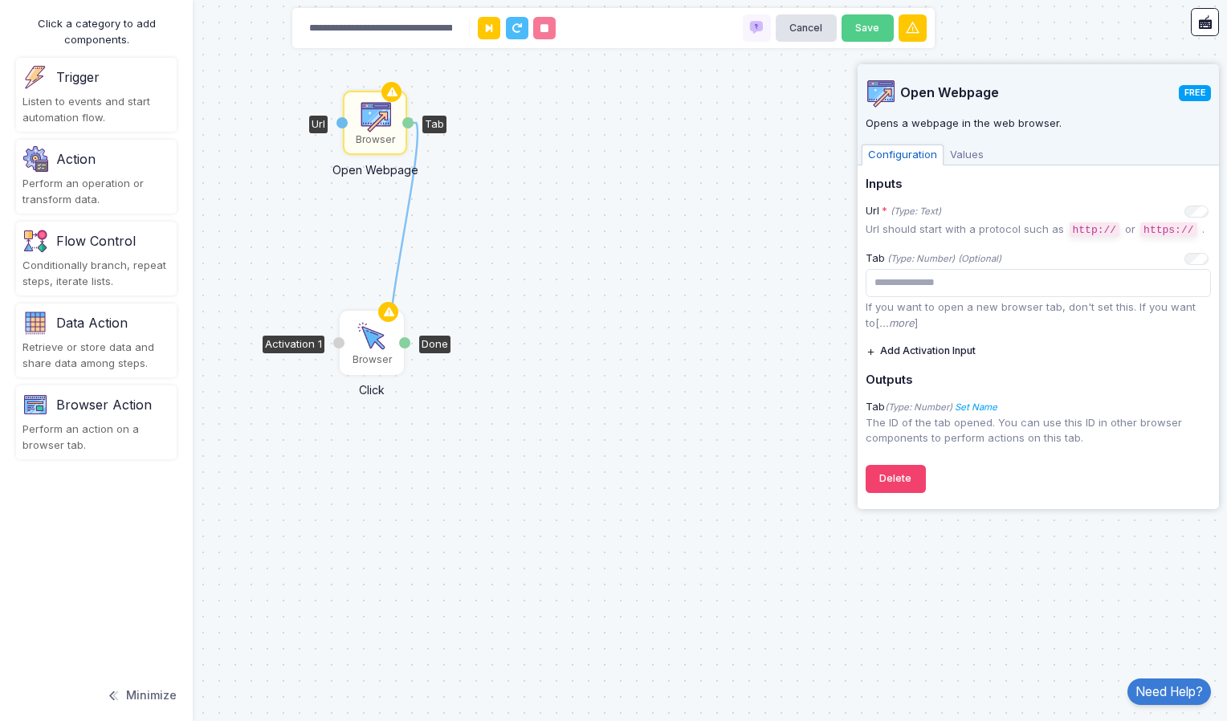
drag, startPoint x: 408, startPoint y: 118, endPoint x: 399, endPoint y: 345, distance: 227.4
drag, startPoint x: 408, startPoint y: 124, endPoint x: 398, endPoint y: 341, distance: 217.8
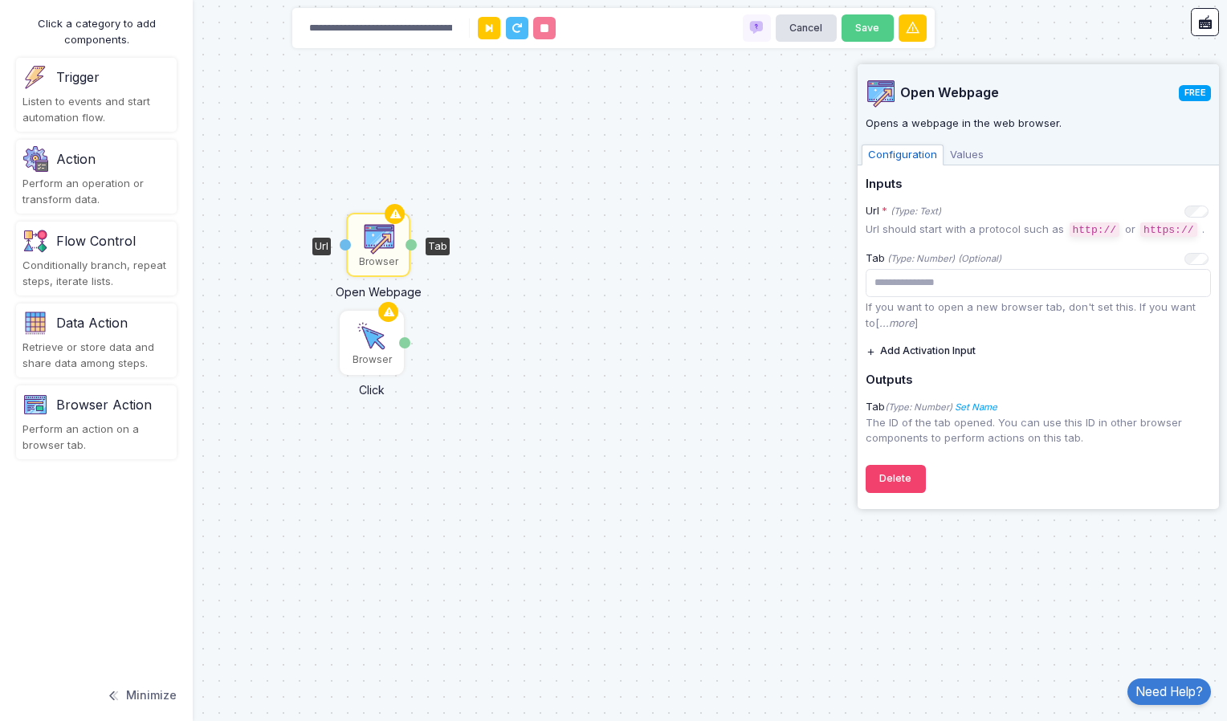
drag, startPoint x: 385, startPoint y: 128, endPoint x: 389, endPoint y: 286, distance: 157.4
click at [389, 255] on img at bounding box center [378, 238] width 32 height 32
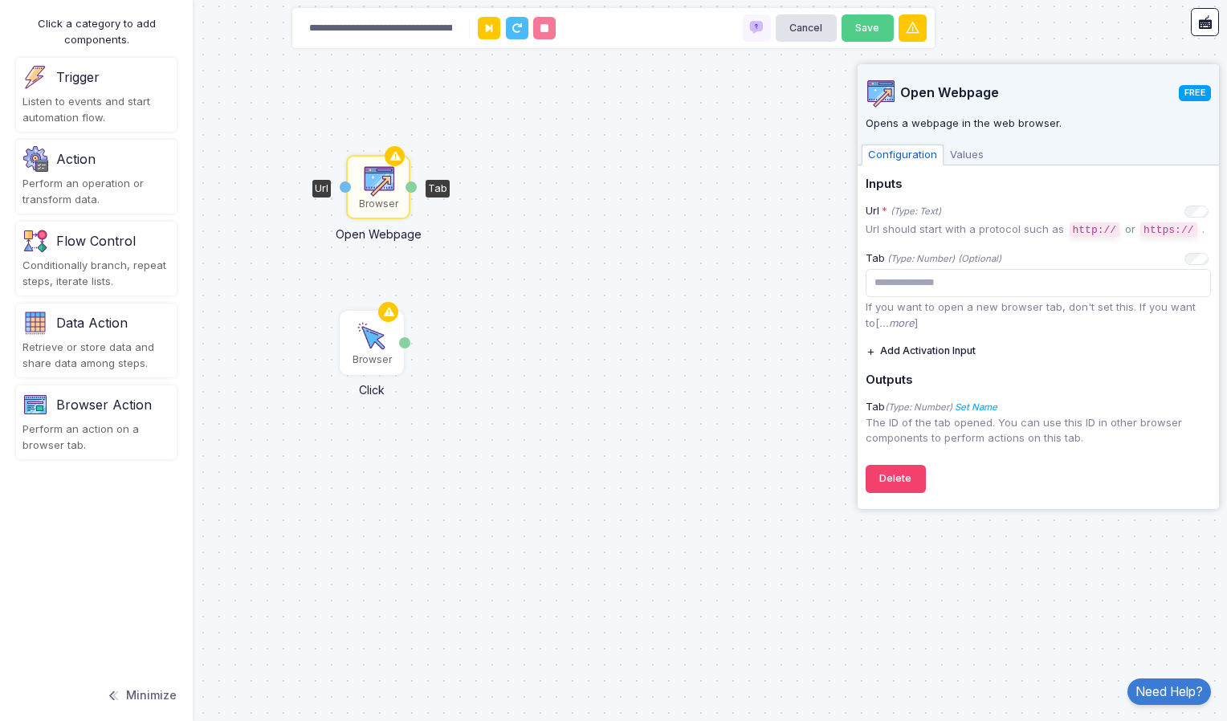
drag, startPoint x: 382, startPoint y: 177, endPoint x: 380, endPoint y: 123, distance: 54.7
click at [380, 165] on img at bounding box center [378, 181] width 32 height 32
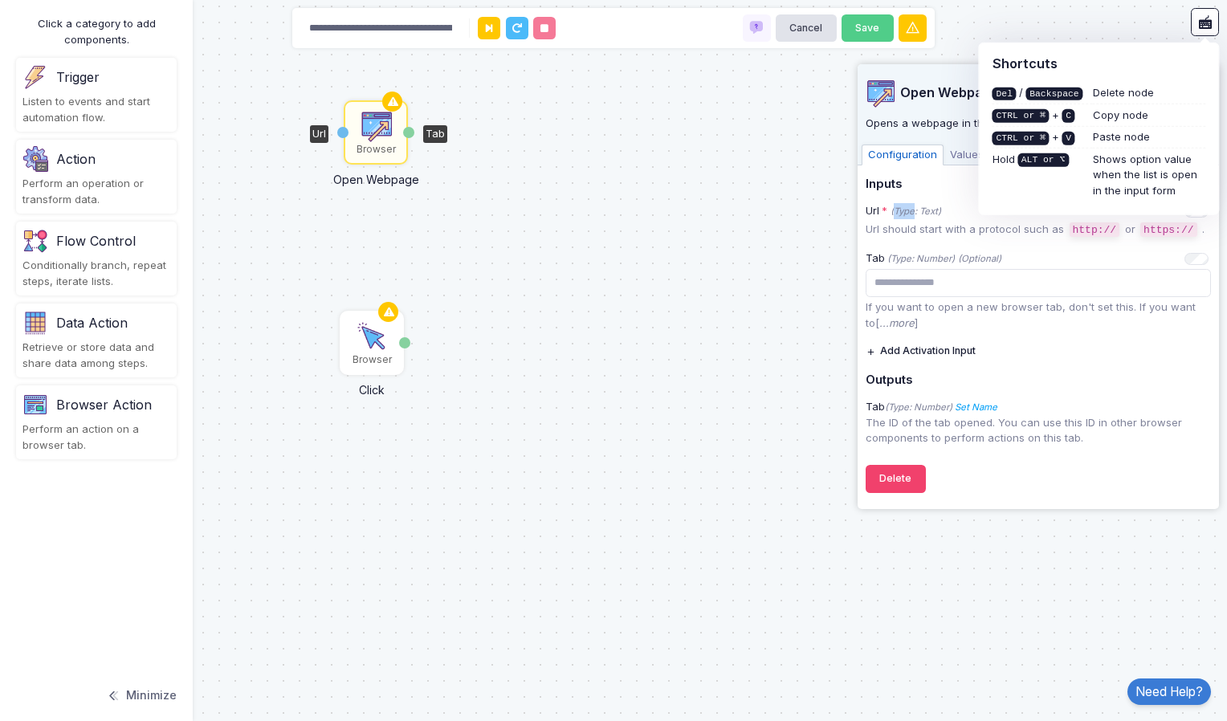
click at [794, 200] on div "Browser Click Done Browser Open Webpage Url Tab" at bounding box center [613, 360] width 1227 height 721
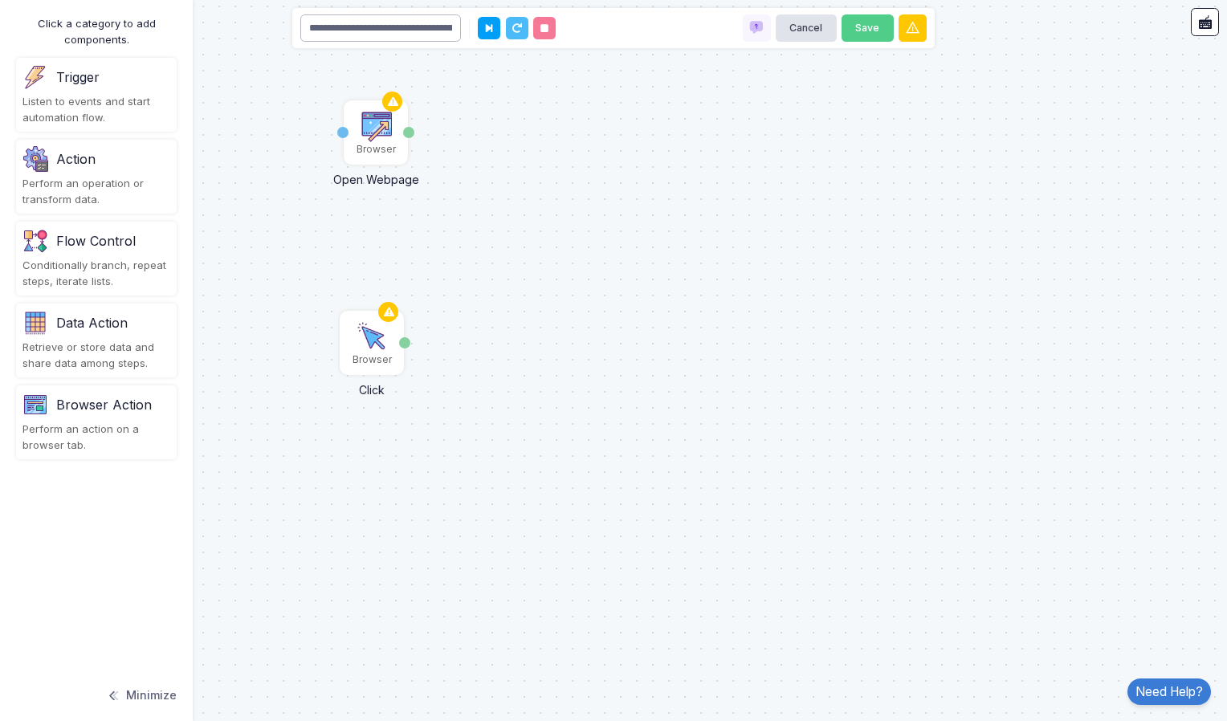
click at [414, 32] on input "**********" at bounding box center [380, 28] width 161 height 28
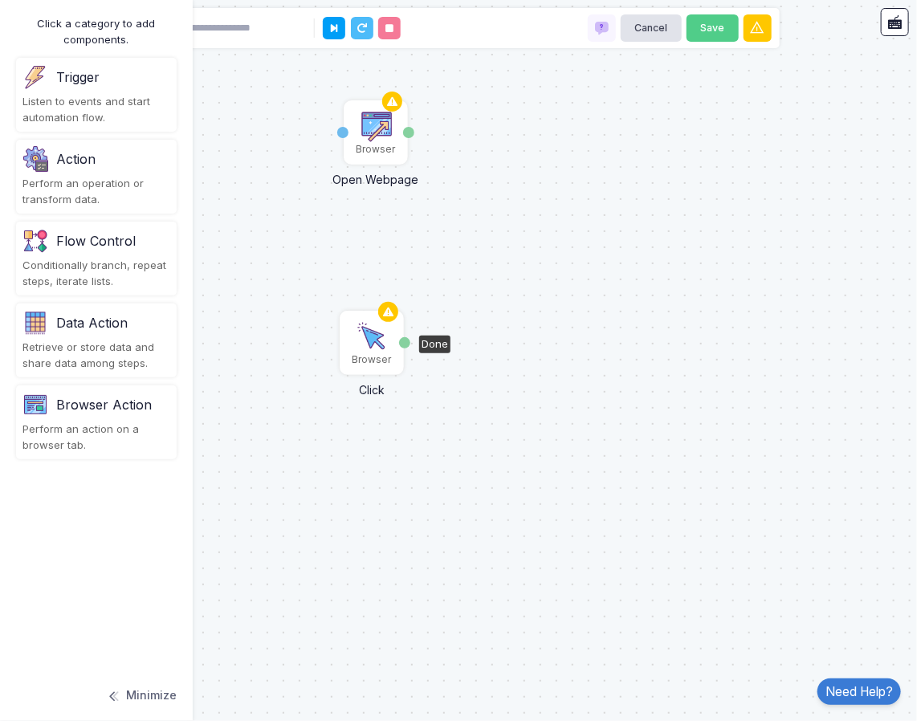
click at [359, 328] on img at bounding box center [372, 336] width 32 height 32
